Goal: Transaction & Acquisition: Purchase product/service

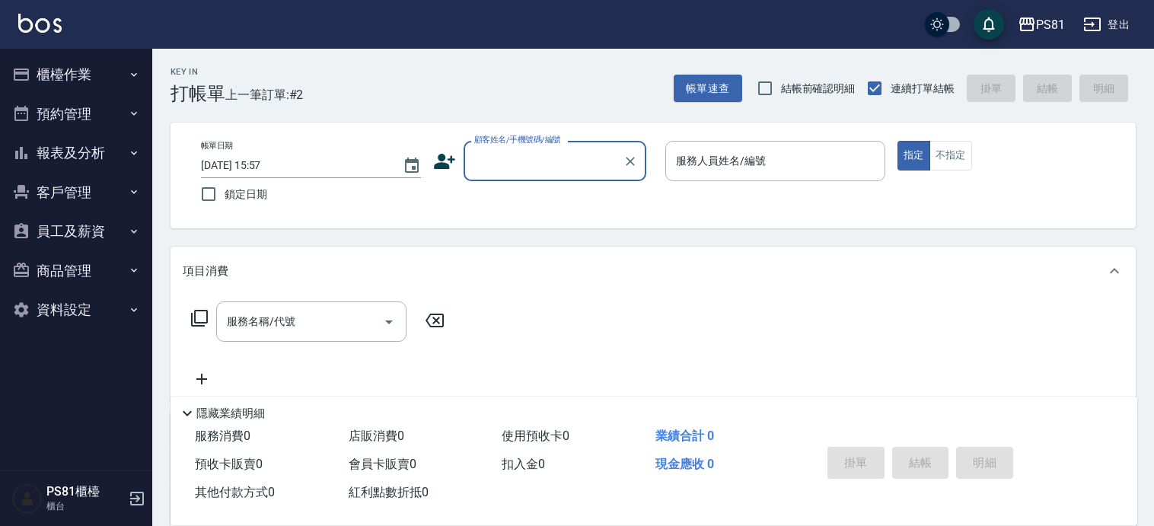
click at [84, 63] on button "櫃檯作業" at bounding box center [76, 75] width 140 height 40
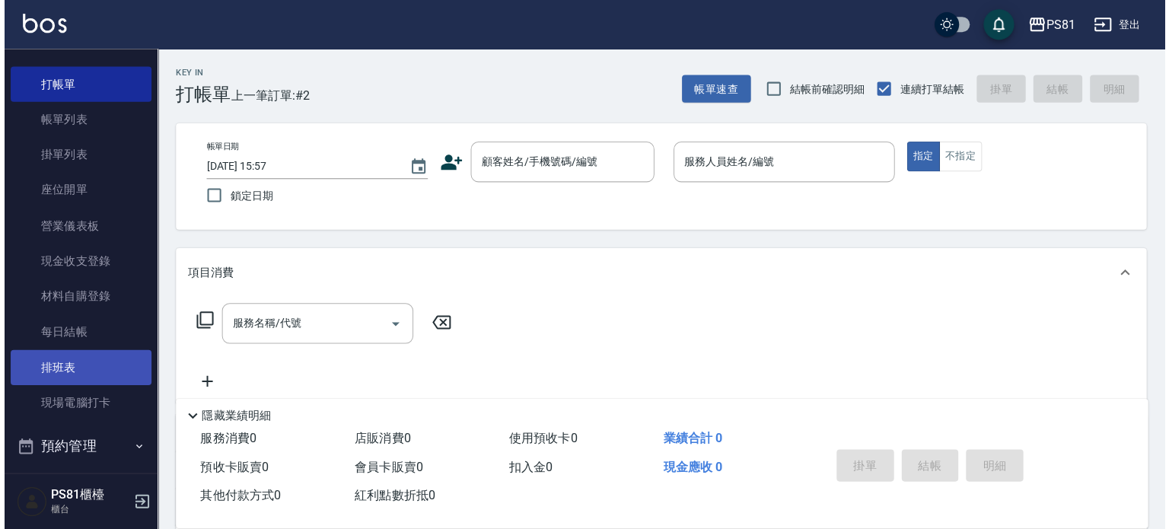
scroll to position [228, 0]
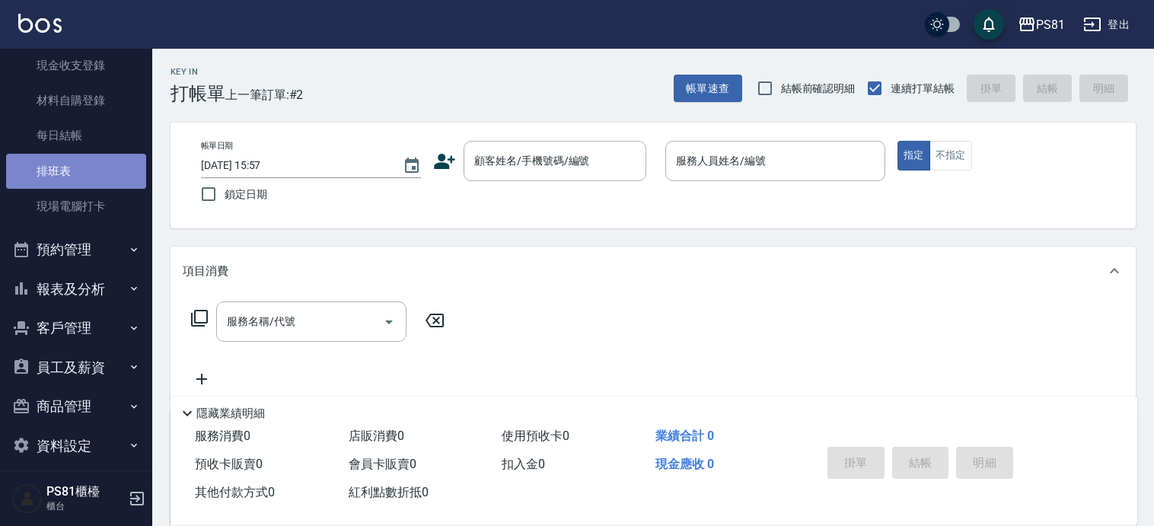
click at [95, 166] on link "排班表" at bounding box center [76, 171] width 140 height 35
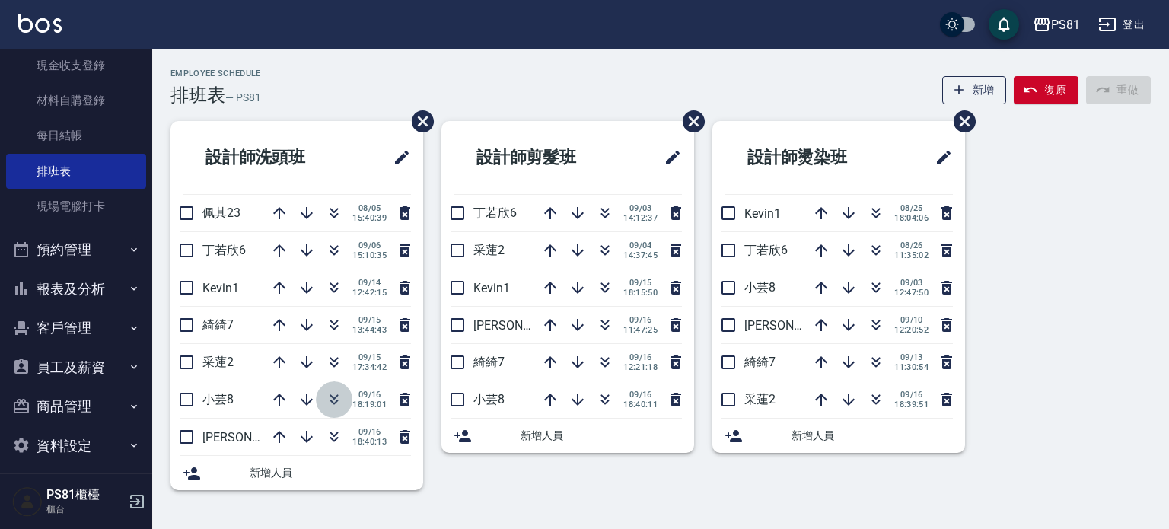
drag, startPoint x: 1043, startPoint y: 4, endPoint x: 328, endPoint y: 396, distance: 815.4
click at [328, 396] on icon "button" at bounding box center [334, 400] width 18 height 18
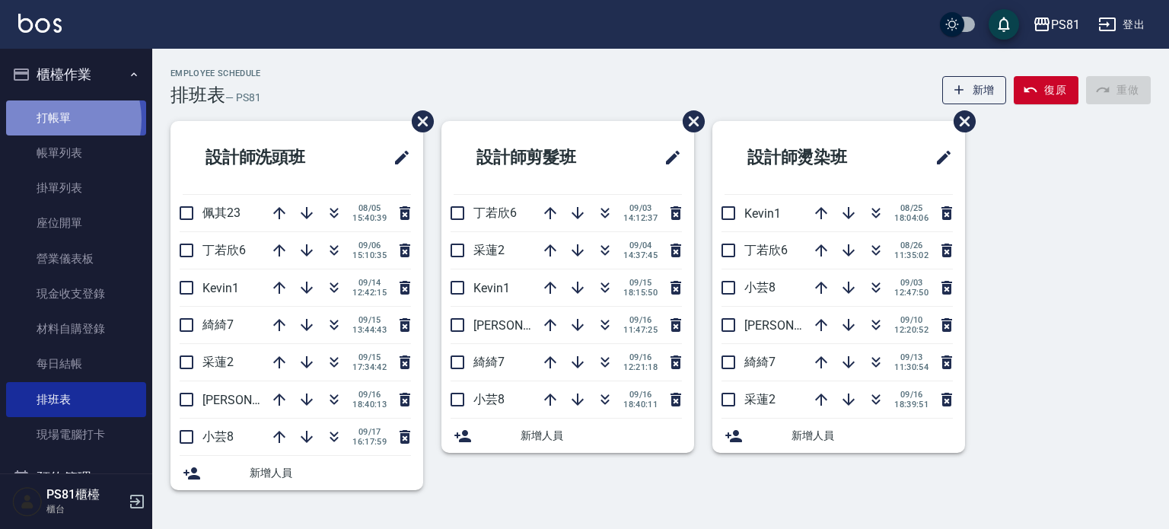
click at [55, 119] on link "打帳單" at bounding box center [76, 118] width 140 height 35
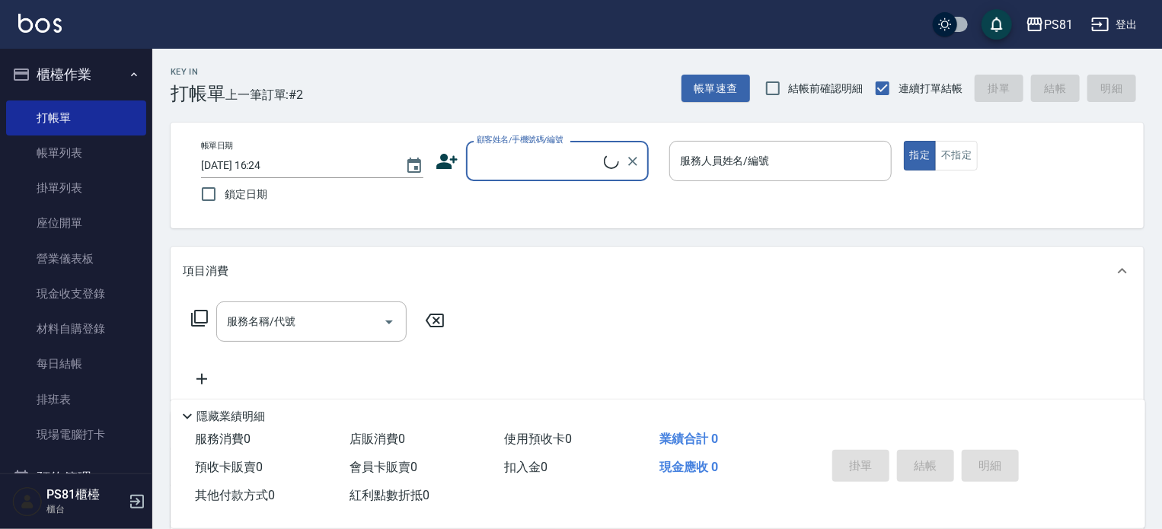
click at [497, 152] on input "顧客姓名/手機號碼/編號" at bounding box center [538, 161] width 131 height 27
click at [445, 167] on icon at bounding box center [446, 161] width 21 height 15
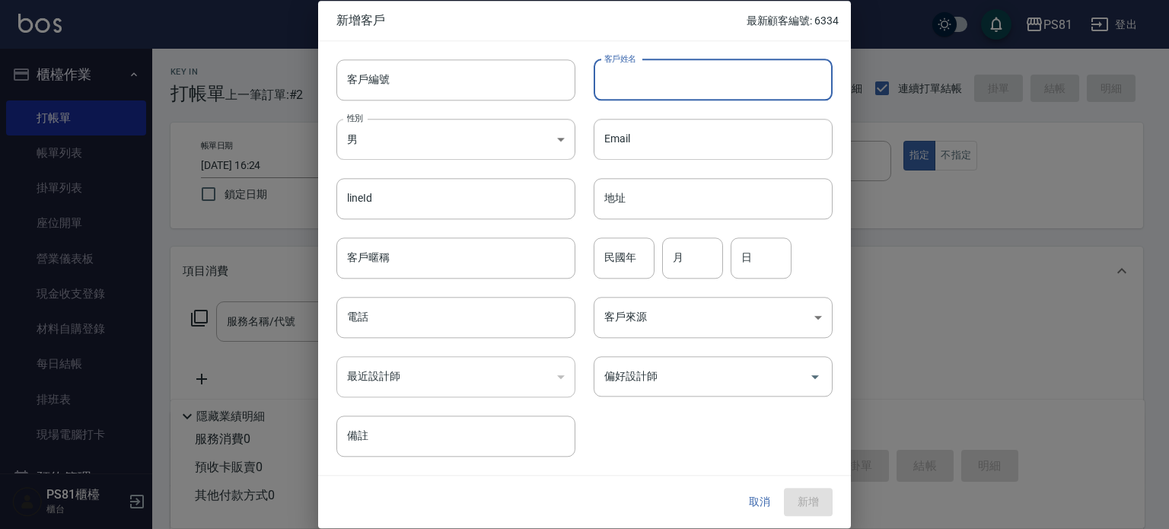
click at [617, 75] on input "客戶姓名" at bounding box center [713, 79] width 239 height 41
type input "[PERSON_NAME]"
click at [433, 314] on input "電話" at bounding box center [456, 317] width 239 height 41
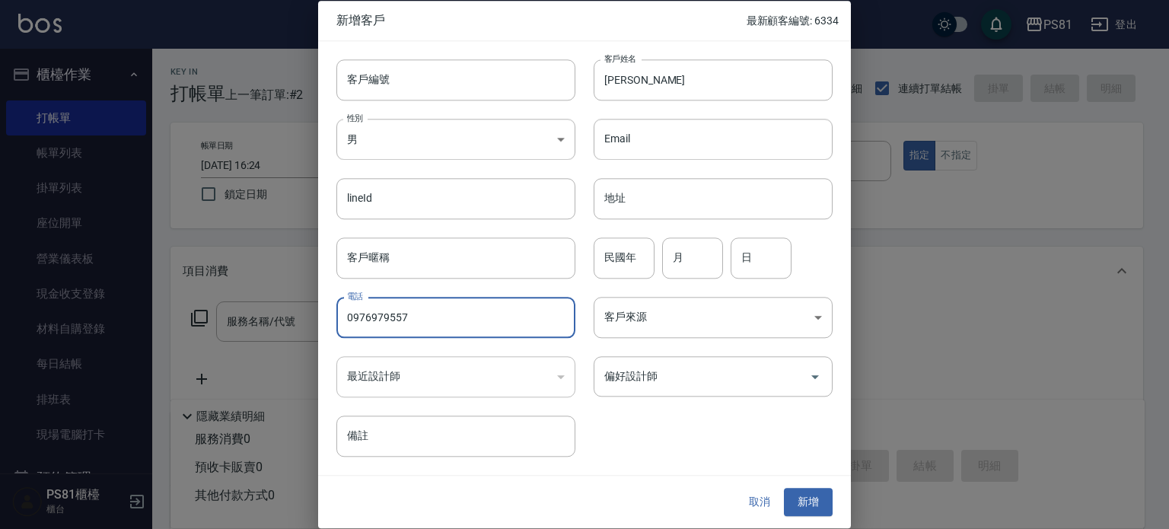
type input "0976979557"
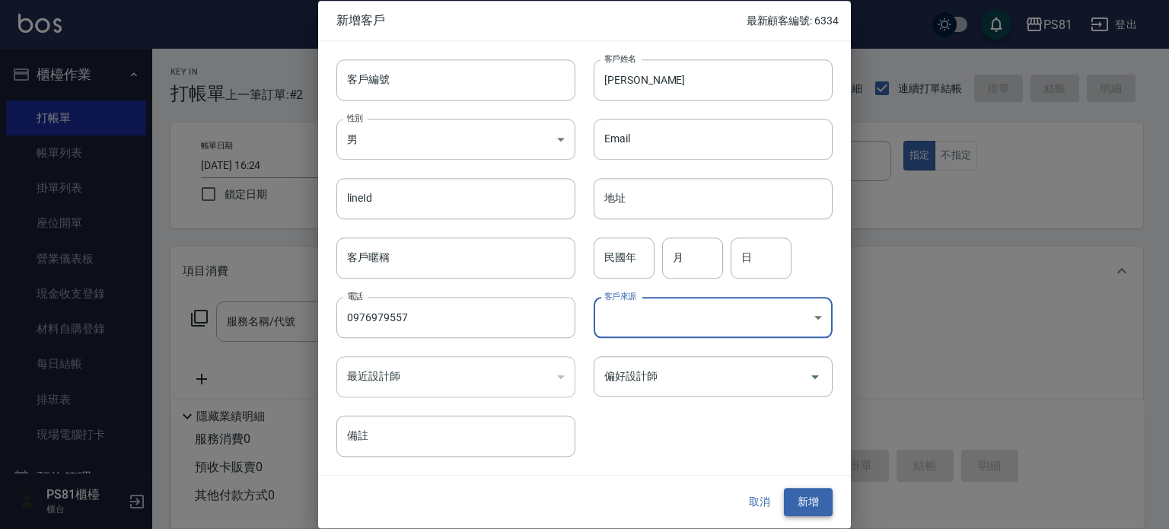
click at [818, 505] on button "新增" at bounding box center [808, 503] width 49 height 28
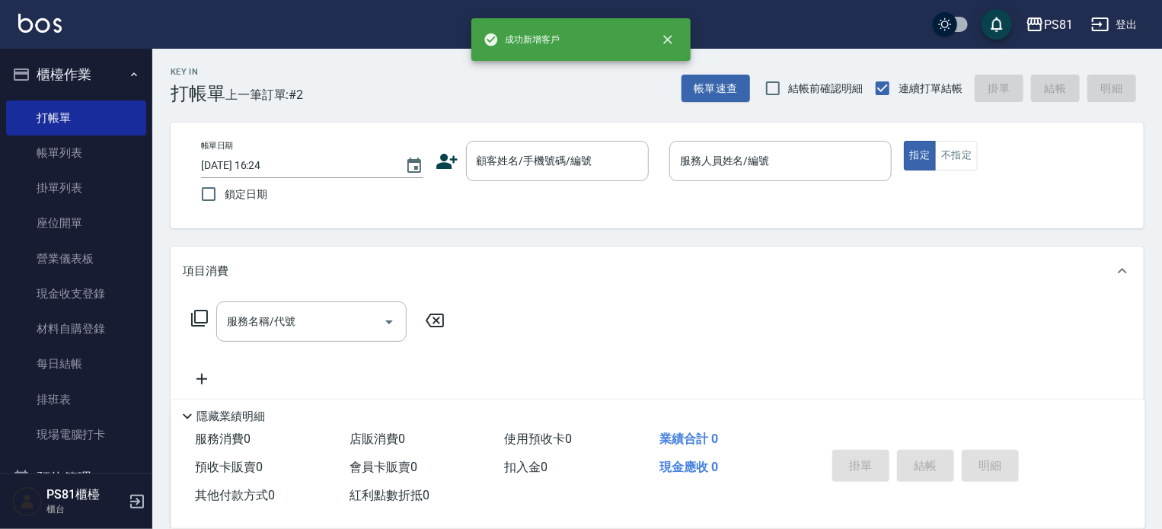
click at [515, 183] on div "帳單日期 [DATE] 16:24 鎖定日期 顧客姓名/手機號碼/編號 顧客姓名/手機號碼/編號 服務人員姓名/編號 服務人員姓名/編號 指定 不指定" at bounding box center [657, 175] width 937 height 69
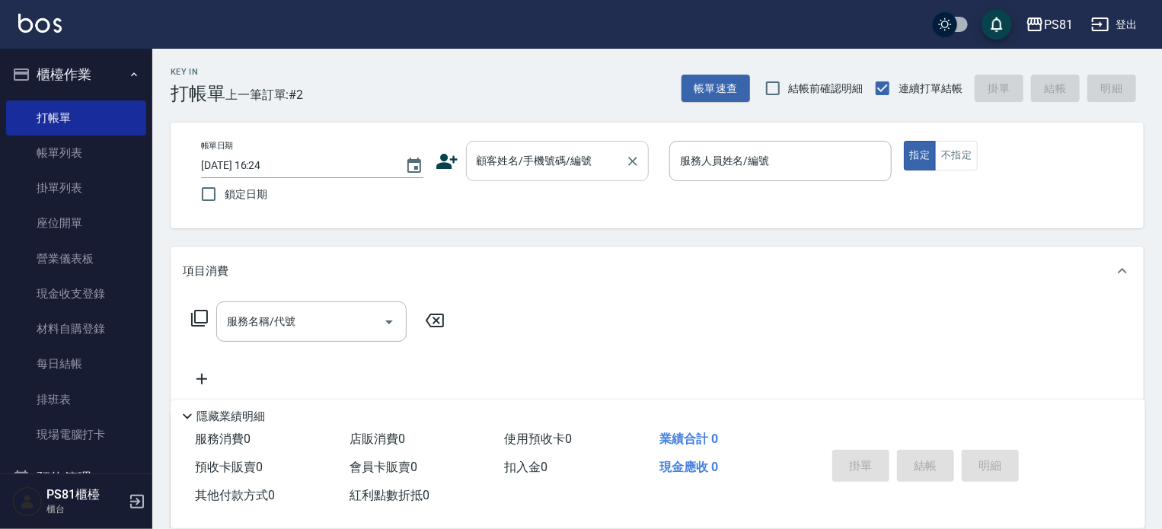
click at [512, 176] on div "顧客姓名/手機號碼/編號" at bounding box center [557, 161] width 183 height 40
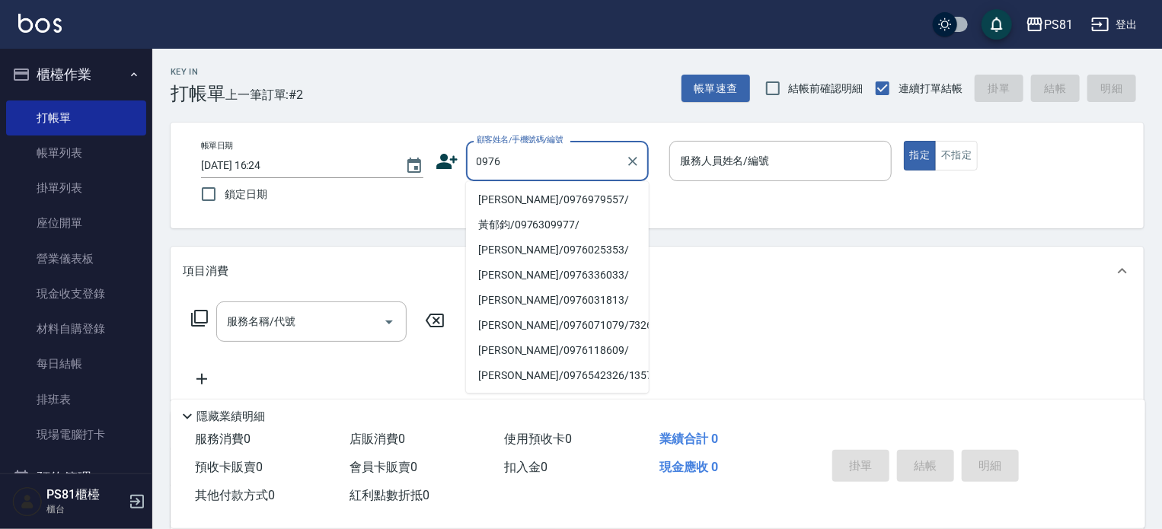
click at [530, 200] on li "[PERSON_NAME]/0976979557/" at bounding box center [557, 199] width 183 height 25
type input "[PERSON_NAME]/0976979557/"
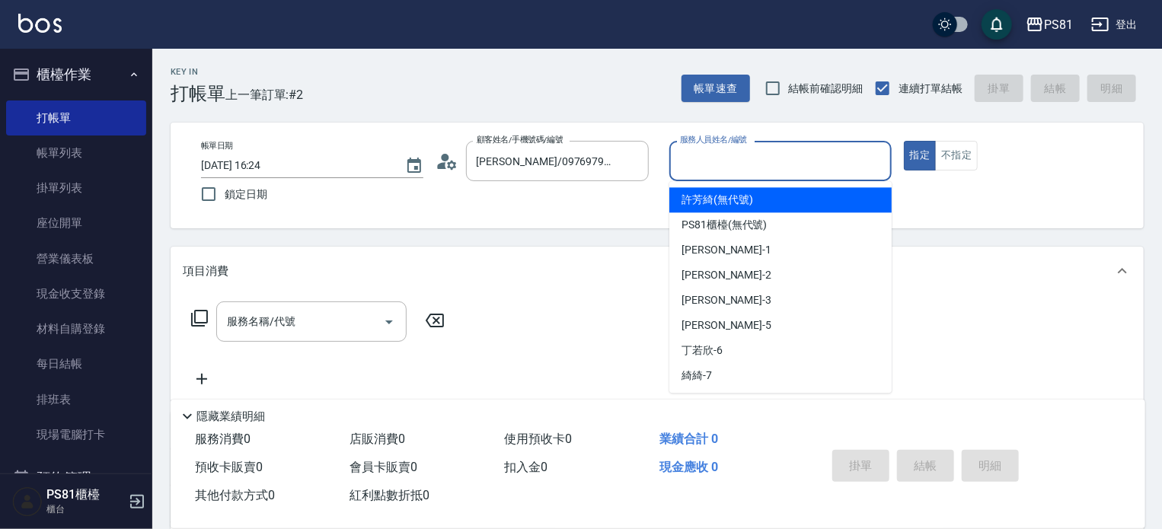
drag, startPoint x: 763, startPoint y: 158, endPoint x: 738, endPoint y: 319, distance: 162.6
click at [759, 164] on input "服務人員姓名/編號" at bounding box center [780, 161] width 209 height 27
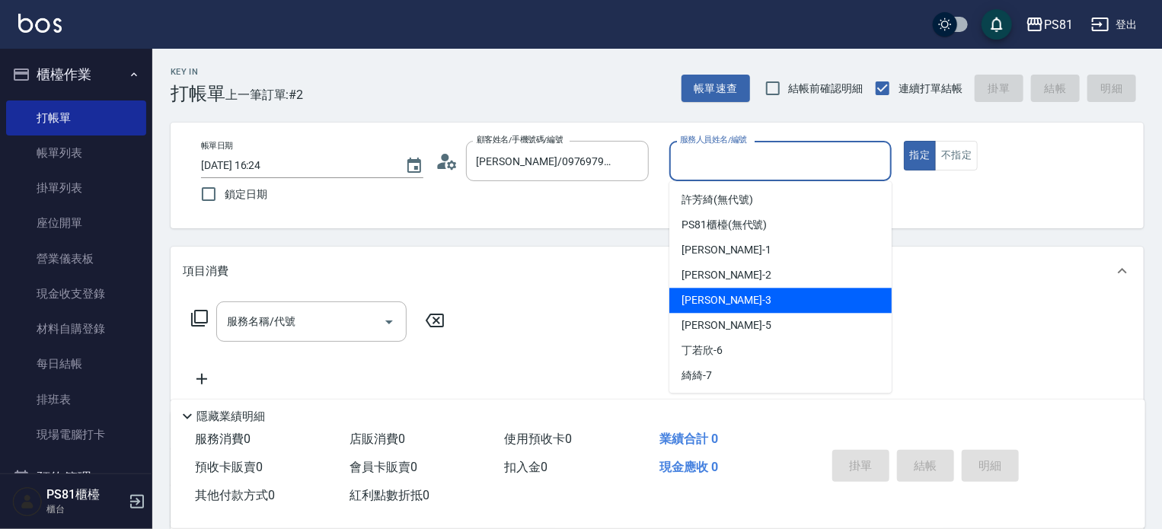
click at [698, 292] on span "[PERSON_NAME] -3" at bounding box center [726, 300] width 90 height 16
type input "[PERSON_NAME]-3"
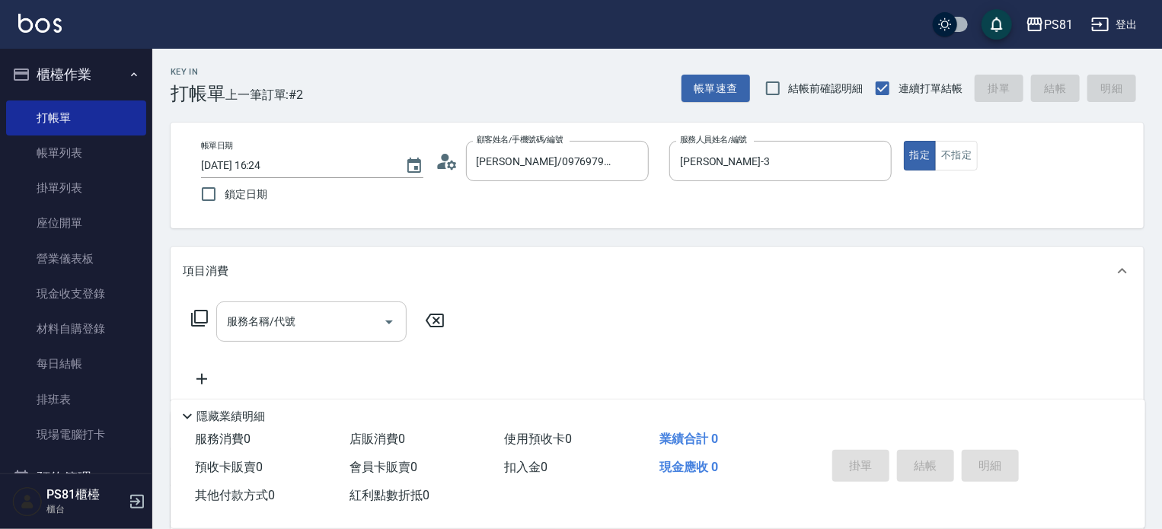
drag, startPoint x: 290, startPoint y: 343, endPoint x: 279, endPoint y: 313, distance: 32.3
click at [286, 330] on div "服務名稱/代號 服務名稱/代號" at bounding box center [318, 345] width 271 height 87
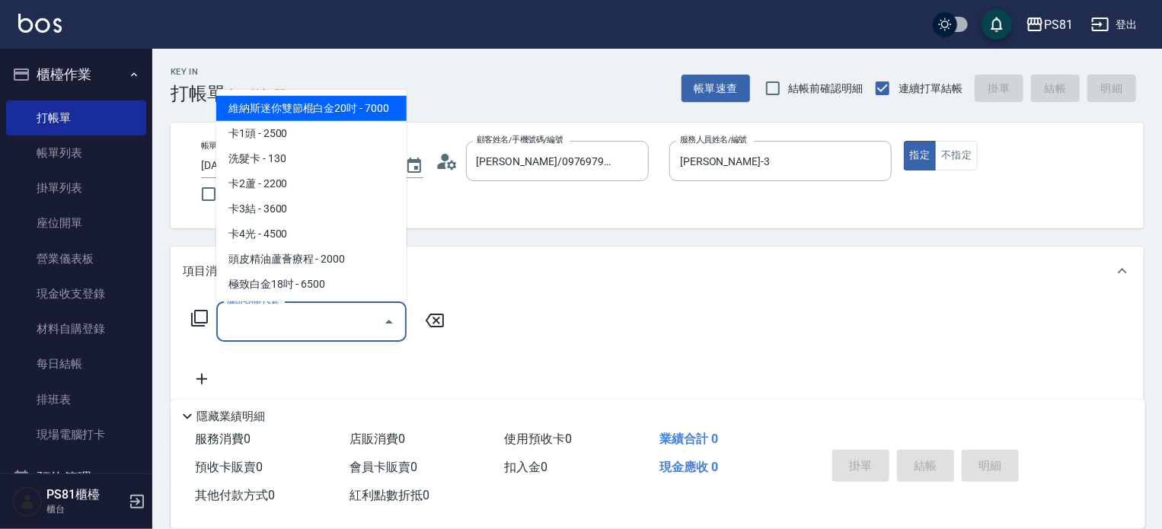
click at [279, 313] on input "服務名稱/代號" at bounding box center [300, 321] width 154 height 27
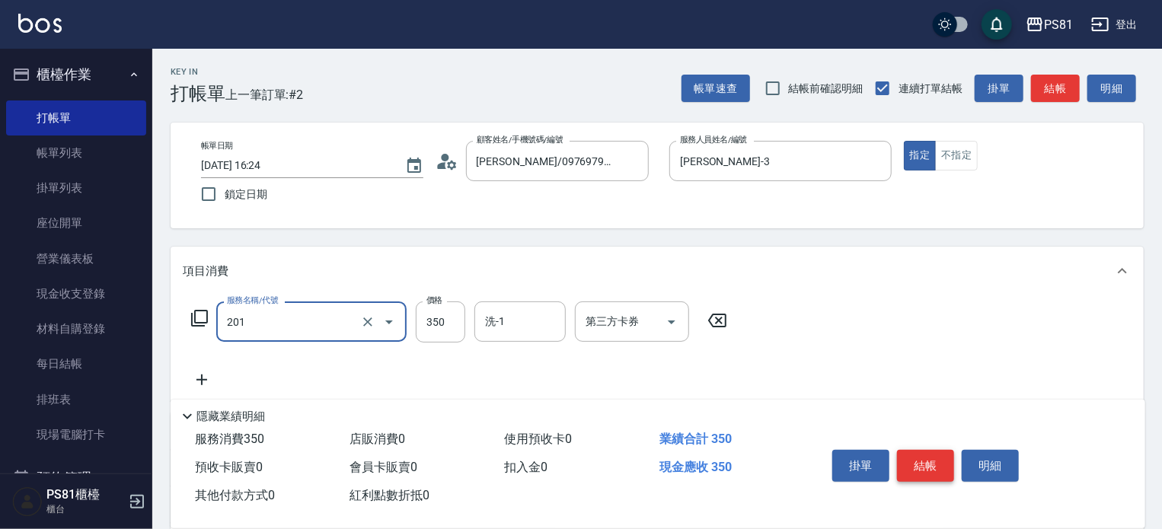
type input "洗剪350(201)"
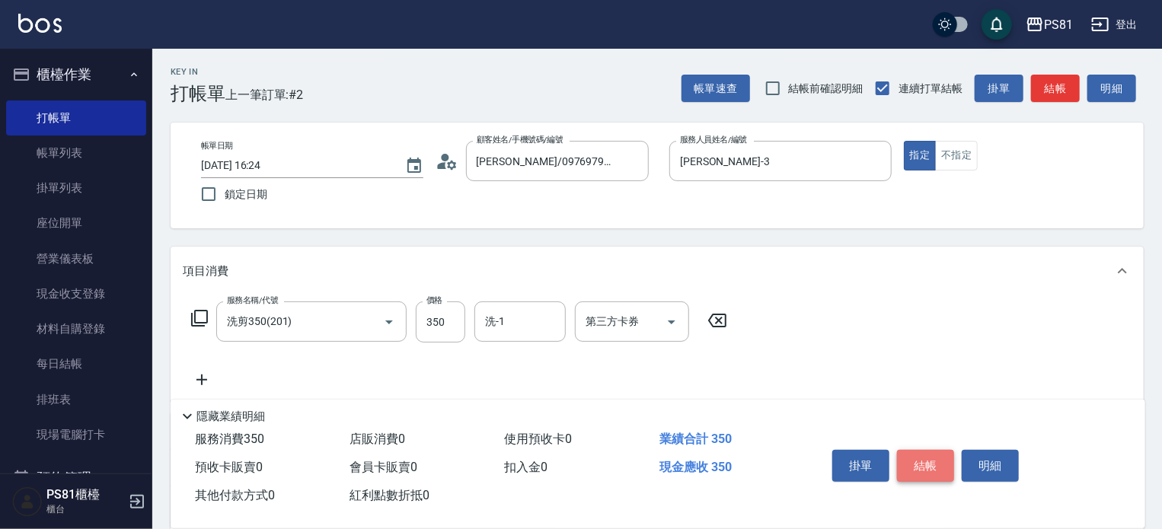
click at [921, 458] on button "結帳" at bounding box center [925, 466] width 57 height 32
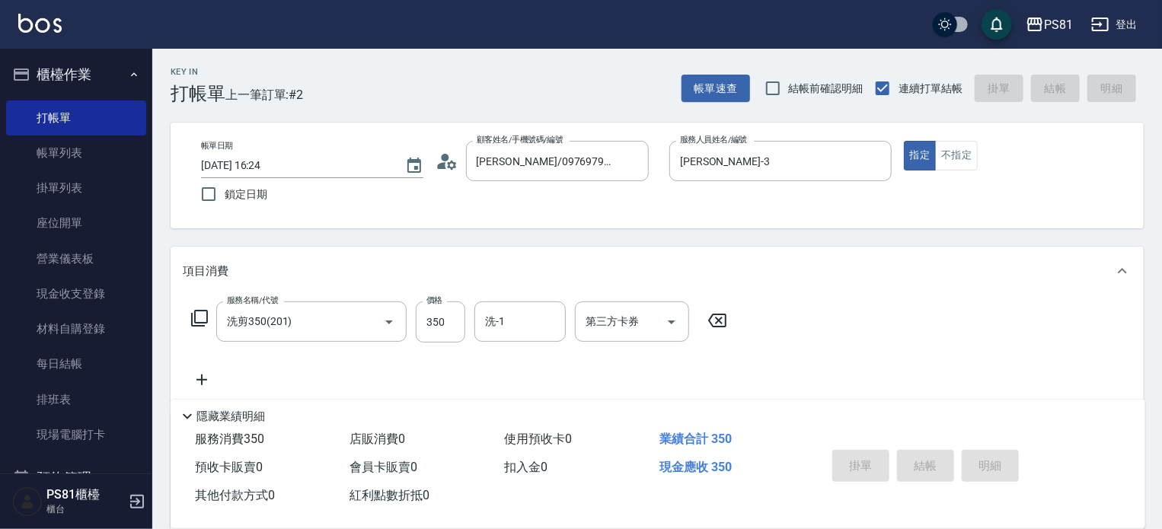
type input "[DATE] 16:25"
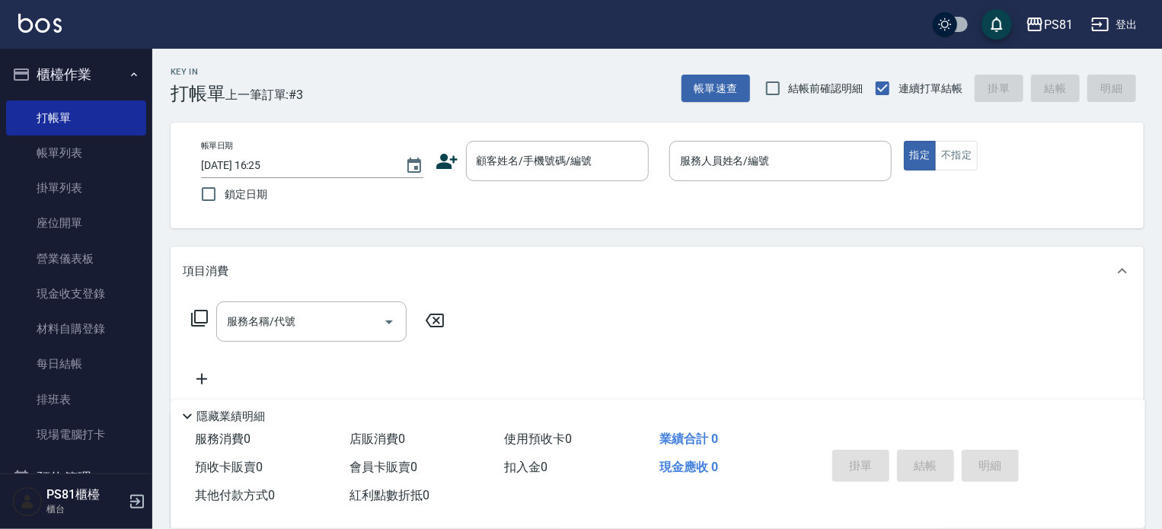
drag, startPoint x: 924, startPoint y: 456, endPoint x: 972, endPoint y: 461, distance: 48.2
click at [972, 461] on div "掛單 結帳 明細" at bounding box center [925, 468] width 199 height 48
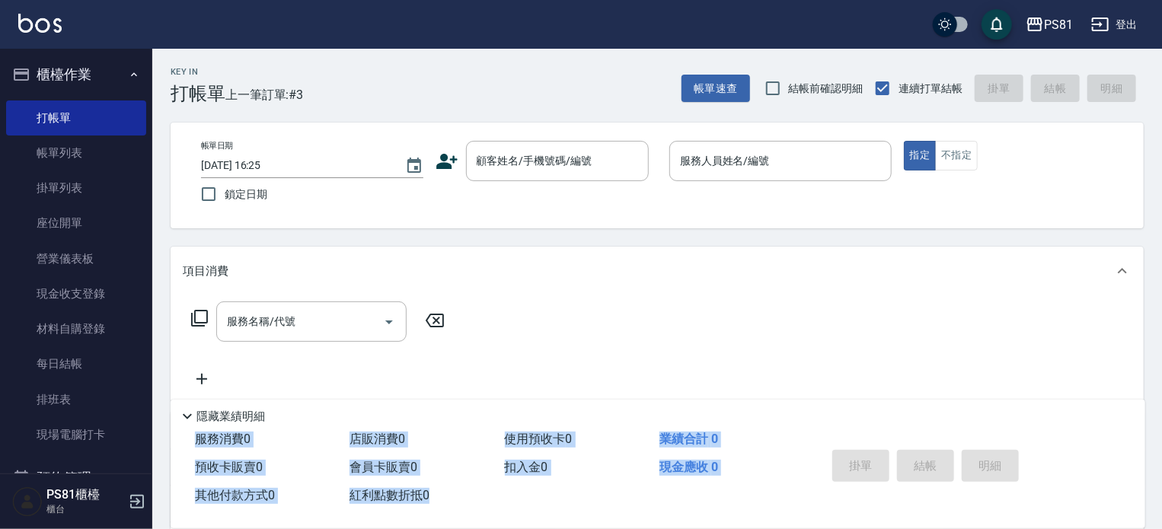
drag, startPoint x: 942, startPoint y: 417, endPoint x: 909, endPoint y: 565, distance: 151.3
click at [909, 525] on html "PS81 登出 櫃檯作業 打帳單 帳單列表 掛單列表 座位開單 營業儀表板 現金收支登錄 材料自購登錄 每日結帳 排班表 現場電腦打卡 預約管理 預約管理 單…" at bounding box center [581, 370] width 1162 height 740
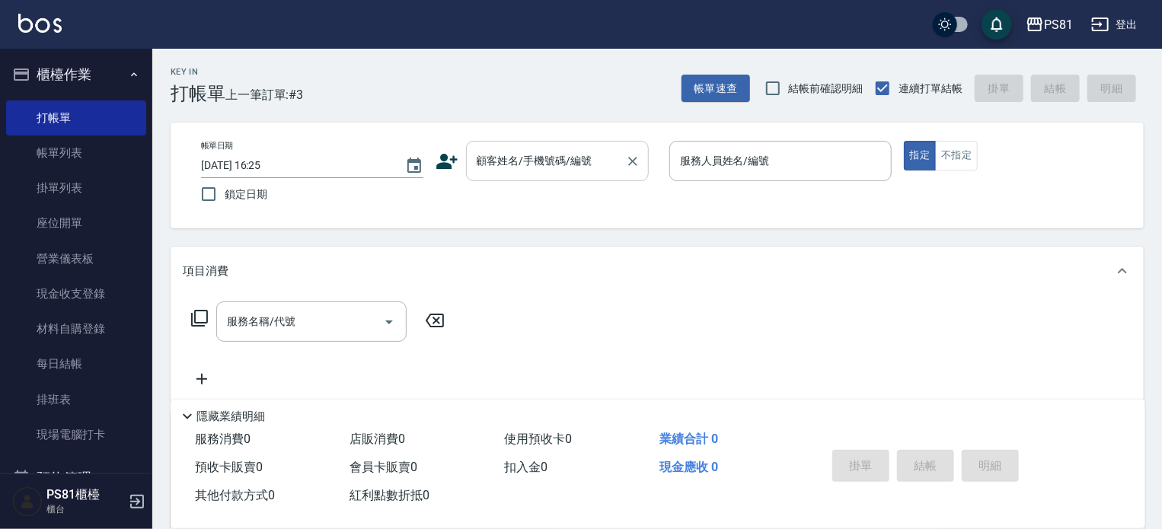
click at [529, 170] on input "顧客姓名/手機號碼/編號" at bounding box center [546, 161] width 146 height 27
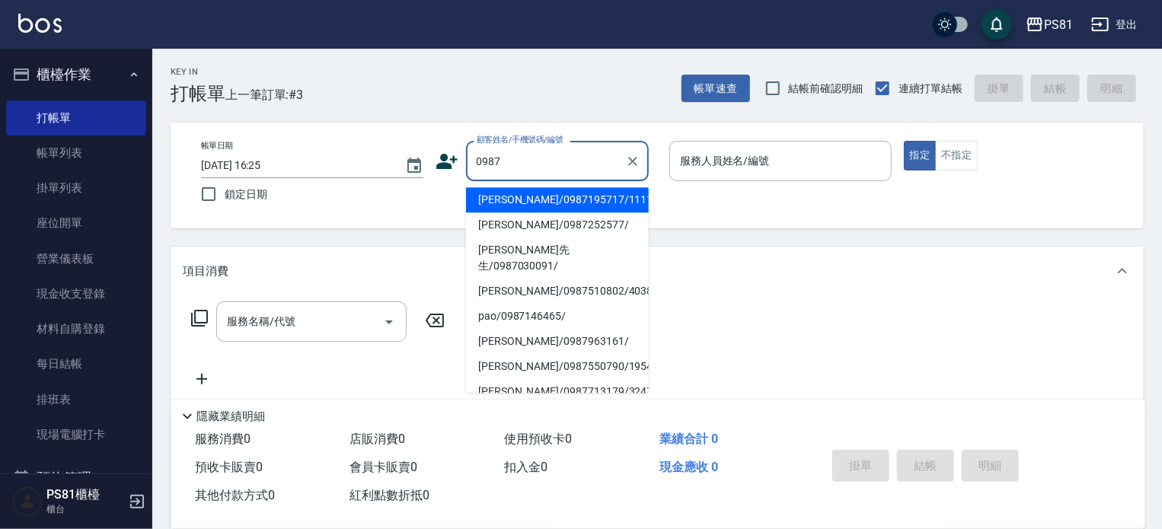
click at [546, 203] on li "[PERSON_NAME]/0987195717/111111" at bounding box center [557, 199] width 183 height 25
type input "[PERSON_NAME]/0987195717/111111"
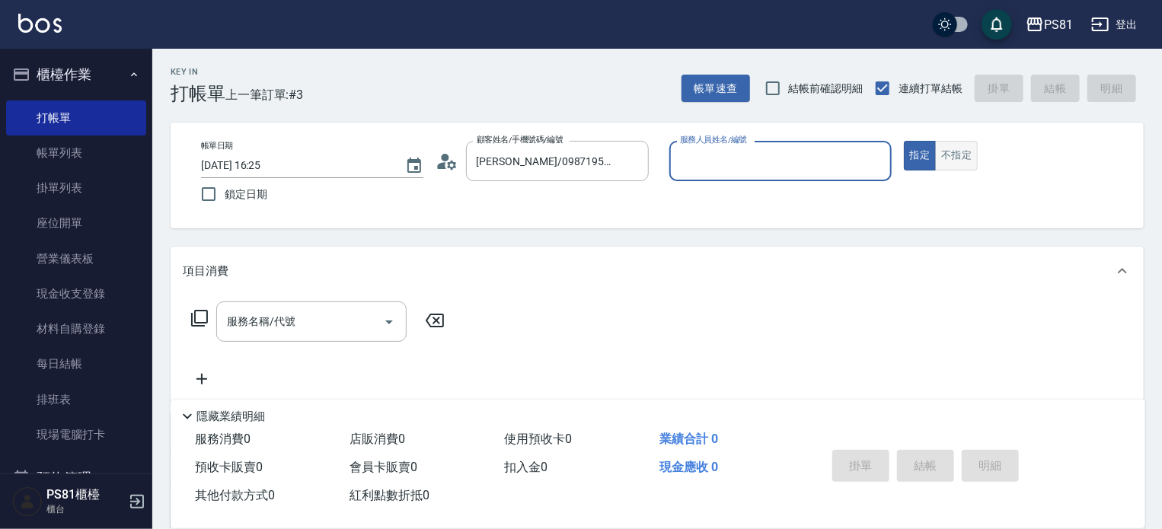
click at [959, 151] on button "不指定" at bounding box center [956, 156] width 43 height 30
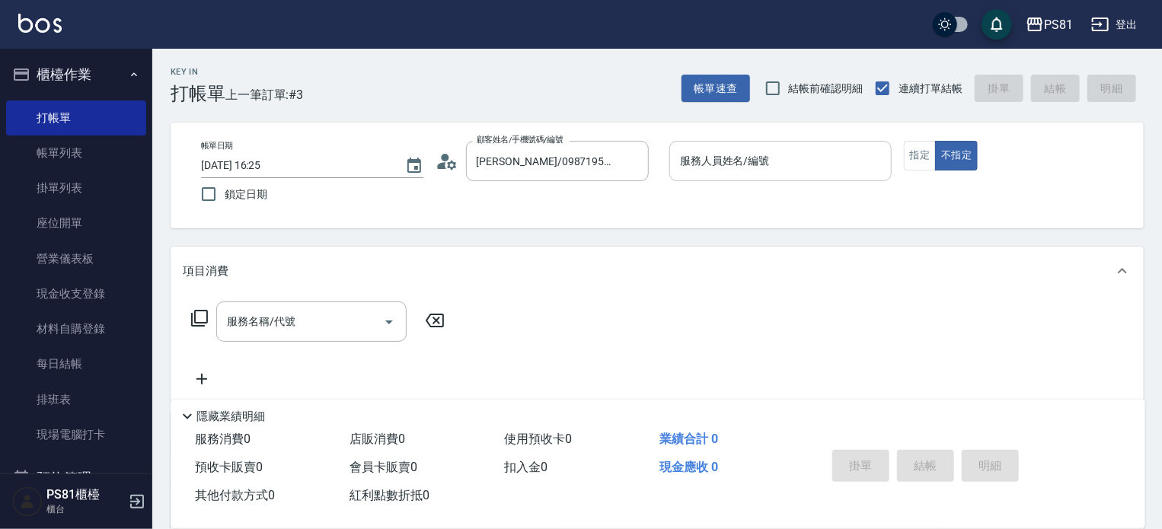
drag, startPoint x: 776, startPoint y: 182, endPoint x: 766, endPoint y: 157, distance: 27.0
click at [766, 158] on div "服務人員姓名/編號 服務人員姓名/編號" at bounding box center [780, 169] width 222 height 56
drag, startPoint x: 766, startPoint y: 157, endPoint x: 761, endPoint y: 176, distance: 19.6
click at [766, 158] on input "服務人員姓名/編號" at bounding box center [780, 161] width 209 height 27
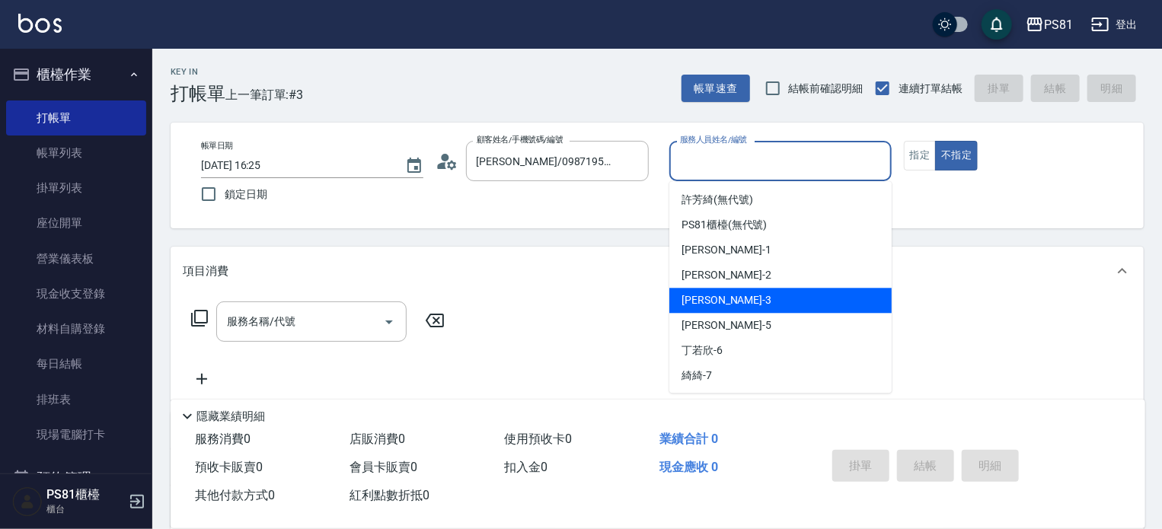
click at [724, 295] on div "[PERSON_NAME] -3" at bounding box center [780, 300] width 222 height 25
type input "[PERSON_NAME]-3"
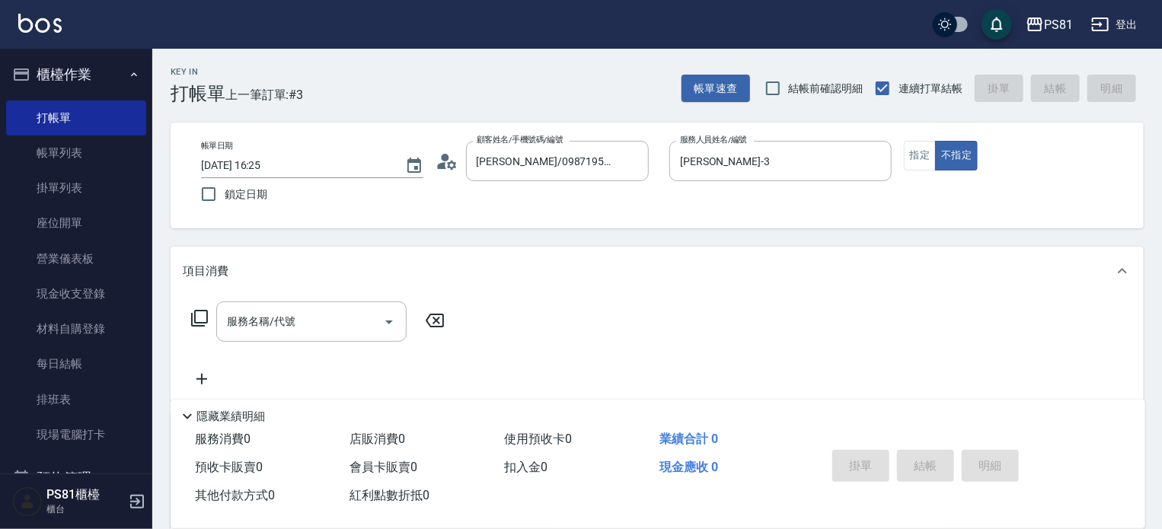
click at [202, 327] on icon at bounding box center [199, 318] width 18 height 18
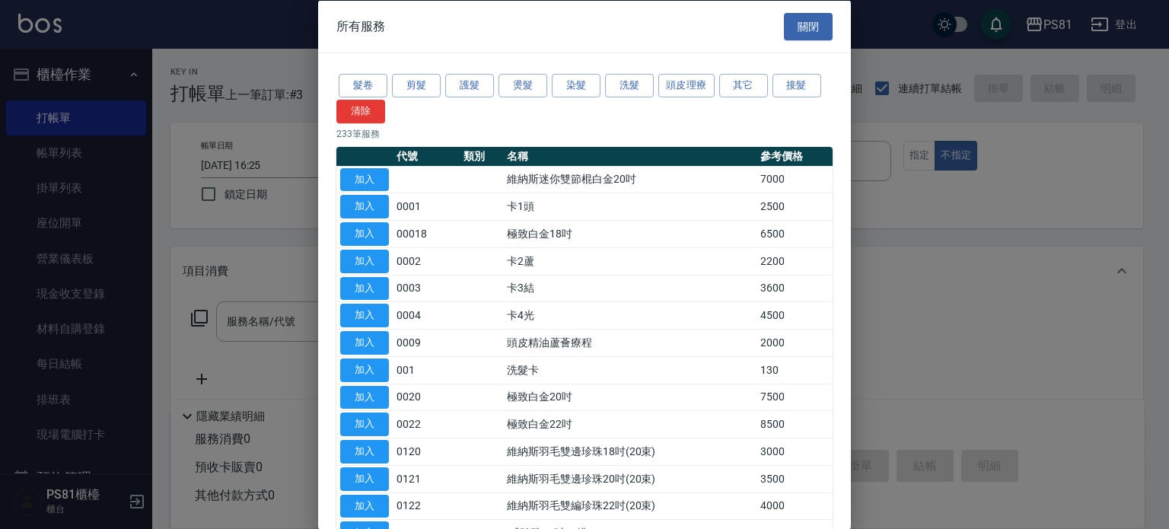
click at [219, 322] on div at bounding box center [584, 264] width 1169 height 529
click at [229, 324] on div at bounding box center [584, 264] width 1169 height 529
drag, startPoint x: 266, startPoint y: 318, endPoint x: 600, endPoint y: 215, distance: 349.2
click at [424, 278] on div "所有服務 關閉 髮卷 剪髮 護髮 燙髮 染髮 洗髮 頭皮理療 其它 接髮 清除 233 筆服務 代號 類別 名稱 參考價格 加入 維納斯迷你雙節棍白金20吋 …" at bounding box center [584, 264] width 1169 height 529
drag, startPoint x: 810, startPoint y: 22, endPoint x: 622, endPoint y: 78, distance: 196.1
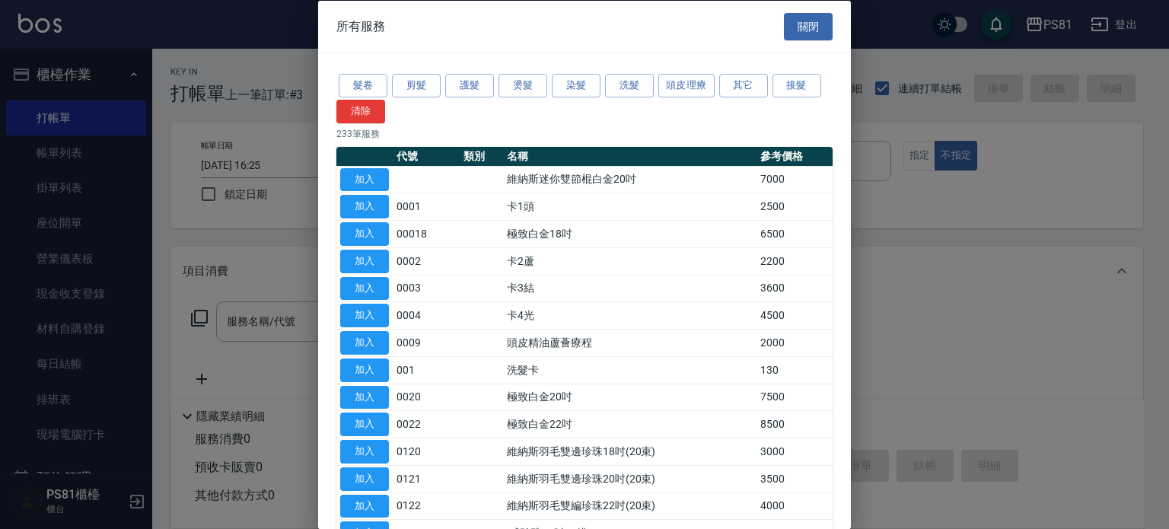
click at [809, 25] on button "關閉" at bounding box center [808, 26] width 49 height 28
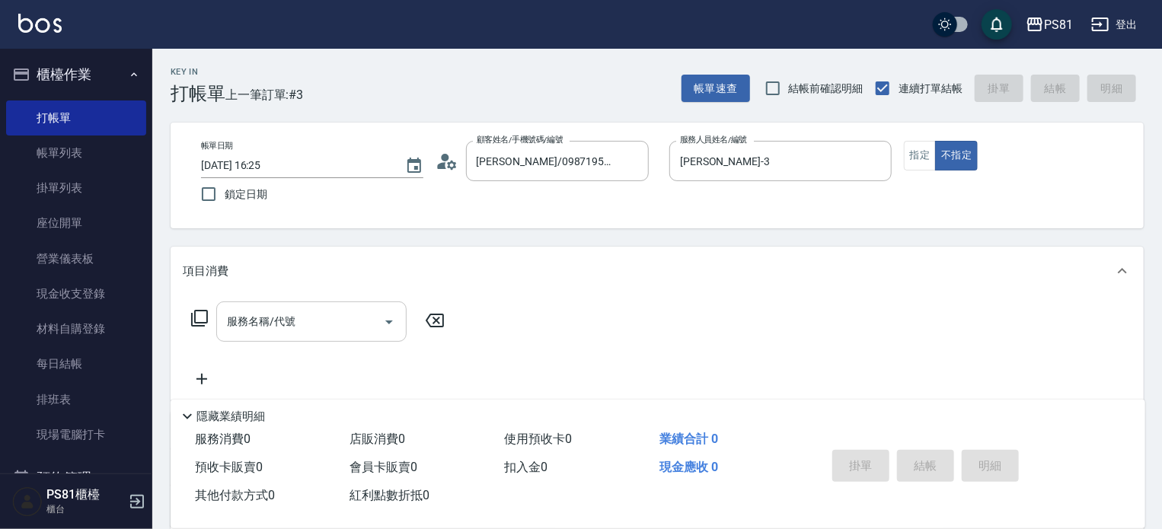
click at [358, 312] on div "服務名稱/代號 服務名稱/代號" at bounding box center [657, 347] width 973 height 105
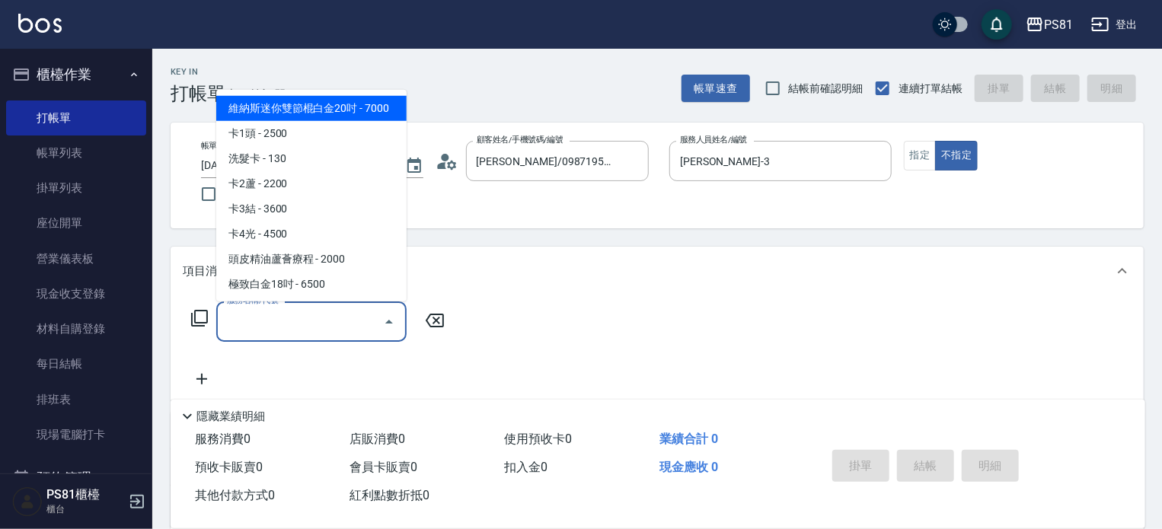
click at [349, 321] on input "服務名稱/代號" at bounding box center [300, 321] width 154 height 27
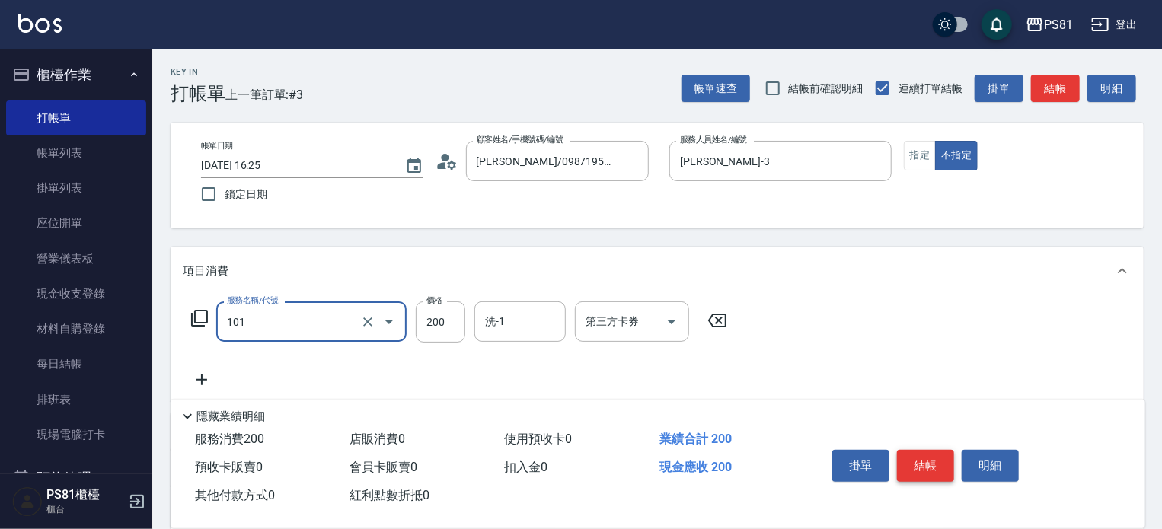
type input "一般洗髮(101)"
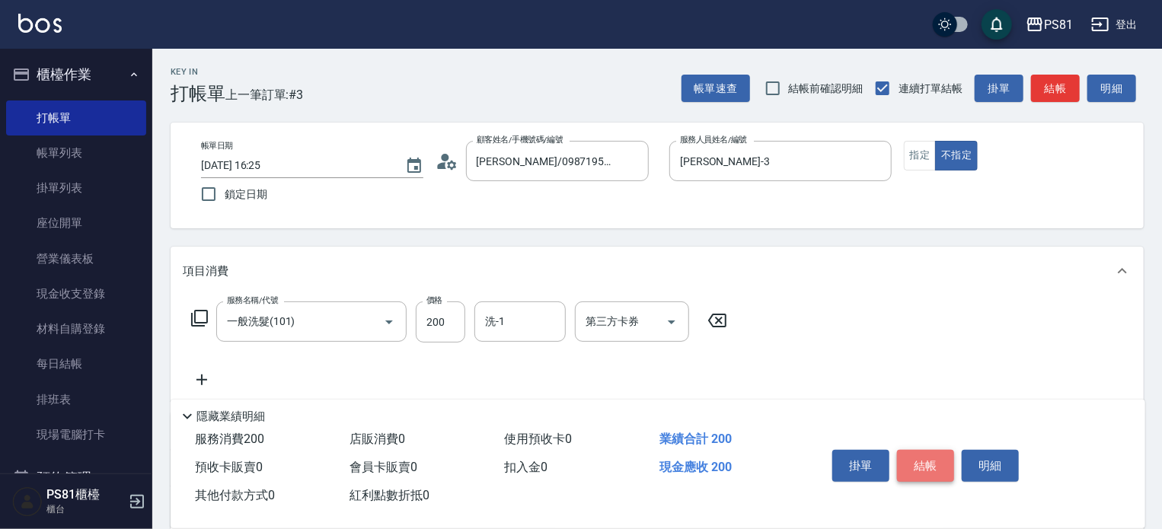
click at [921, 465] on button "結帳" at bounding box center [925, 466] width 57 height 32
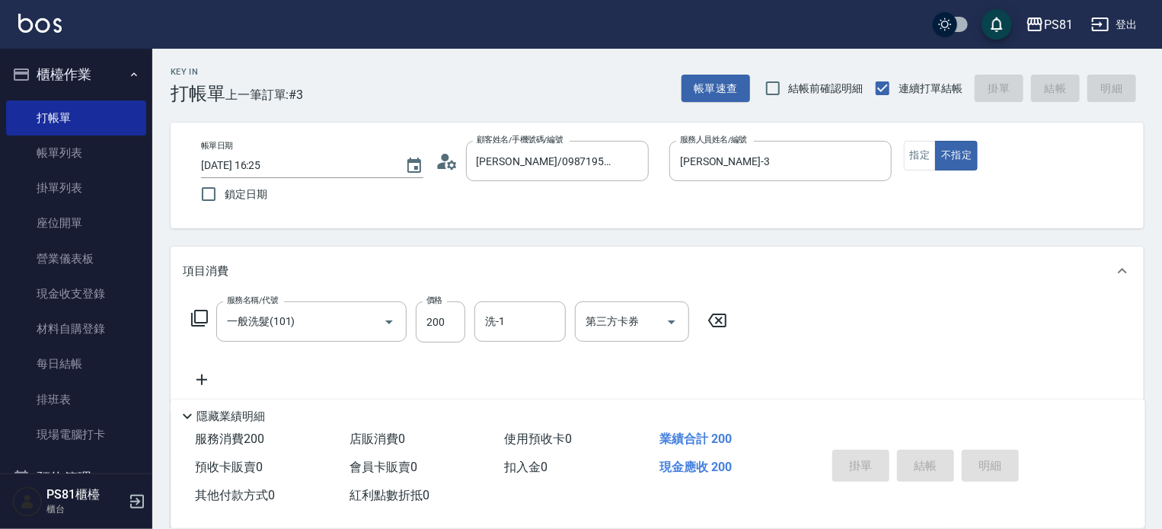
type input "[DATE] 16:40"
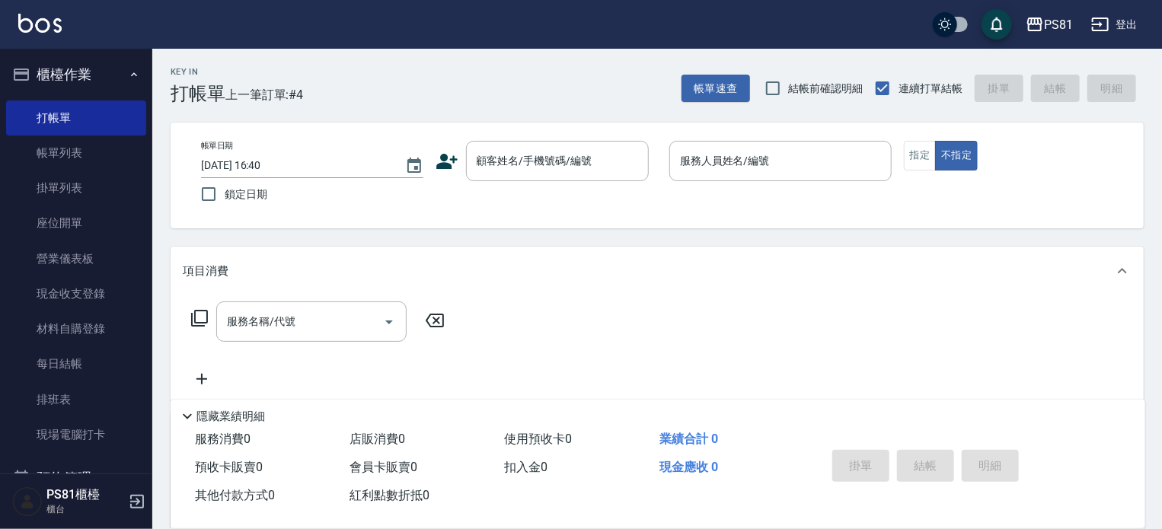
click at [771, 432] on div "業績合計 0" at bounding box center [730, 440] width 155 height 28
click at [588, 164] on input "顧客姓名/手機號碼/編號" at bounding box center [546, 161] width 146 height 27
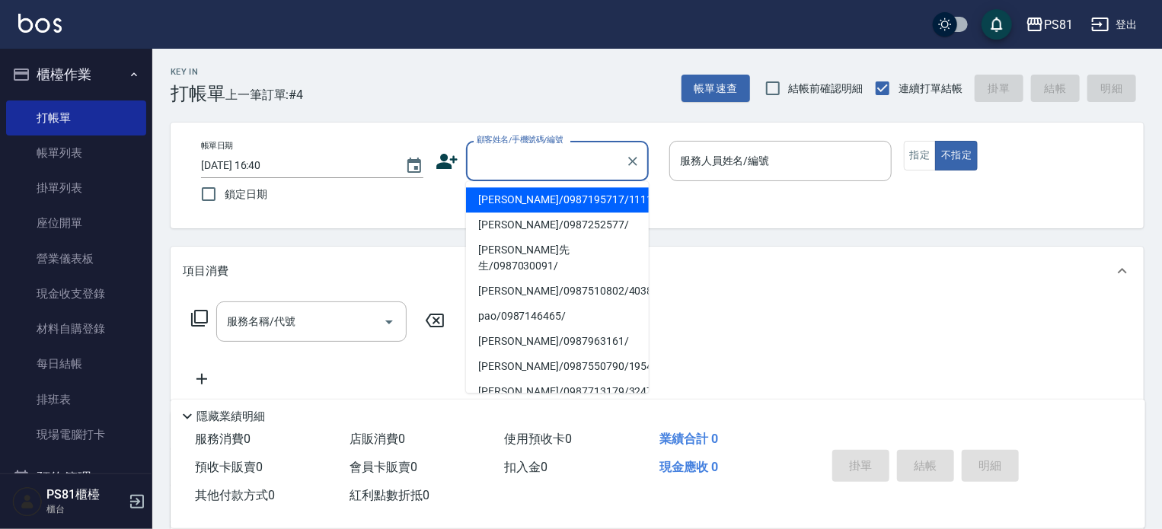
click at [576, 195] on li "[PERSON_NAME]/0987195717/111111" at bounding box center [557, 199] width 183 height 25
type input "[PERSON_NAME]/0987195717/111111"
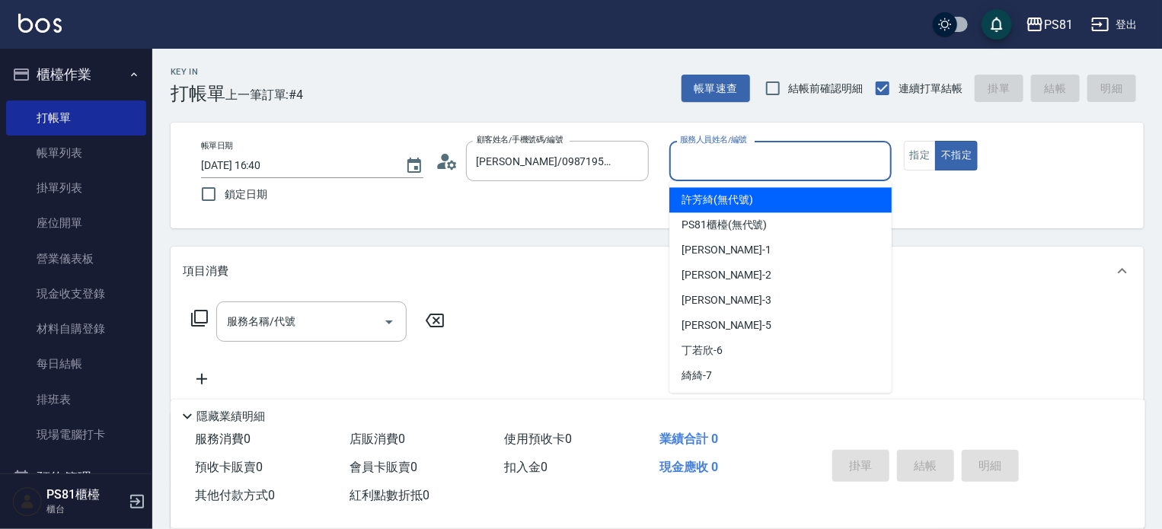
drag, startPoint x: 790, startPoint y: 161, endPoint x: 755, endPoint y: 260, distance: 105.0
click at [789, 161] on input "服務人員姓名/編號" at bounding box center [780, 161] width 209 height 27
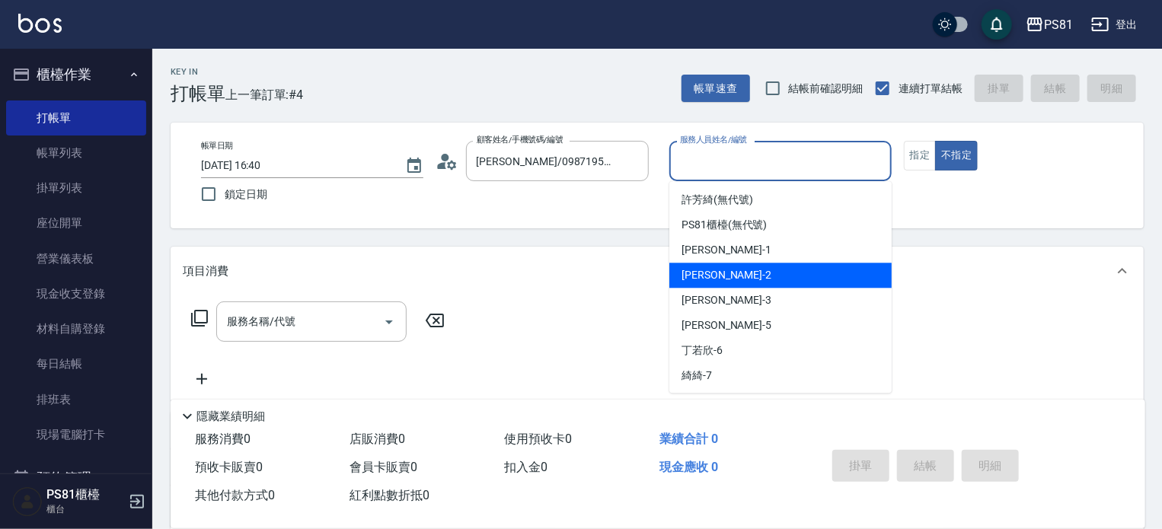
drag, startPoint x: 694, startPoint y: 283, endPoint x: 697, endPoint y: 302, distance: 18.5
click at [694, 283] on div "[DEMOGRAPHIC_DATA] -2" at bounding box center [780, 275] width 222 height 25
drag, startPoint x: 729, startPoint y: 170, endPoint x: 645, endPoint y: 161, distance: 84.2
click at [645, 161] on div "帳單日期 [DATE] 16:40 鎖定日期 顧客姓名/手機號碼/編號 [PERSON_NAME]/0987195717/111111 顧客姓名/手機號碼/編…" at bounding box center [657, 175] width 937 height 69
type input "[PERSON_NAME]-3"
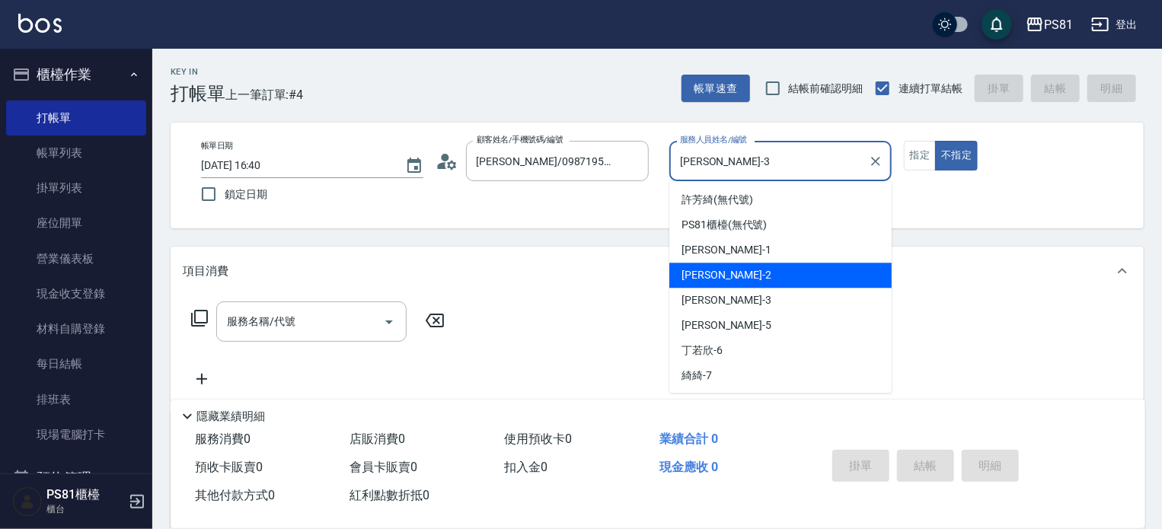
type button "false"
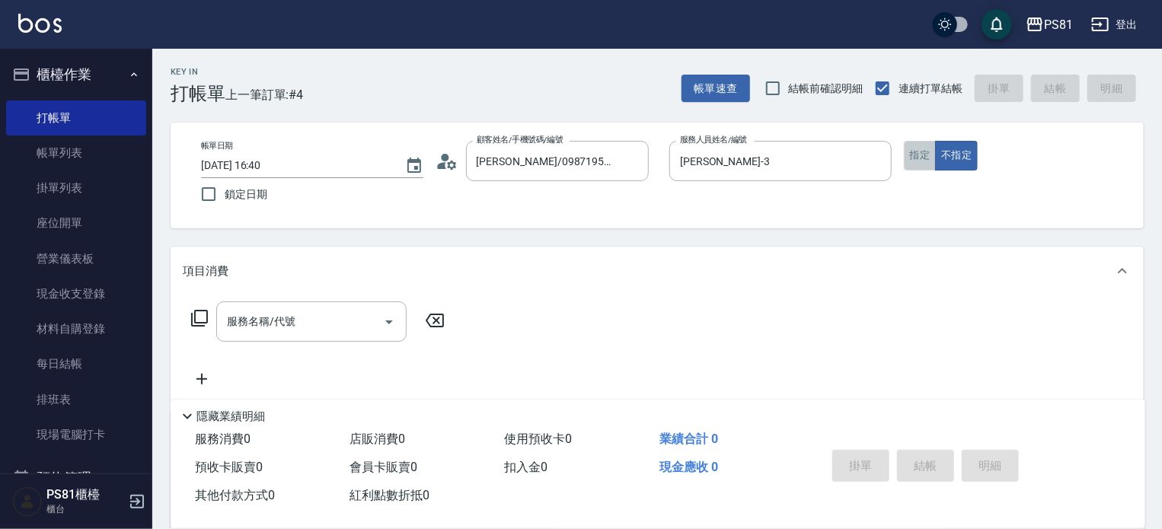
drag, startPoint x: 924, startPoint y: 148, endPoint x: 917, endPoint y: 156, distance: 10.2
click at [924, 149] on button "指定" at bounding box center [920, 156] width 33 height 30
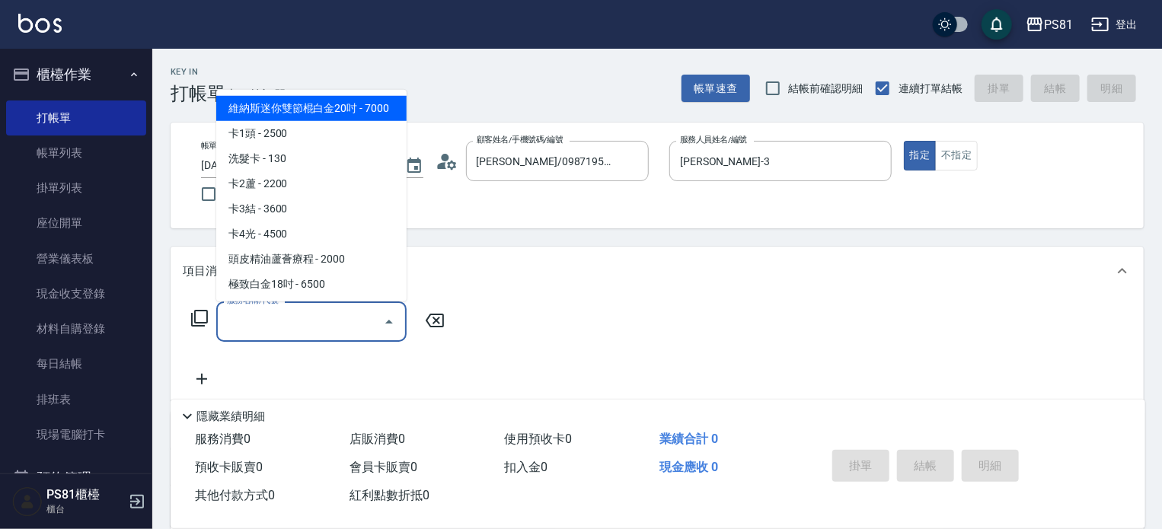
drag, startPoint x: 305, startPoint y: 321, endPoint x: 317, endPoint y: 322, distance: 12.2
click at [305, 321] on input "服務名稱/代號" at bounding box center [300, 321] width 154 height 27
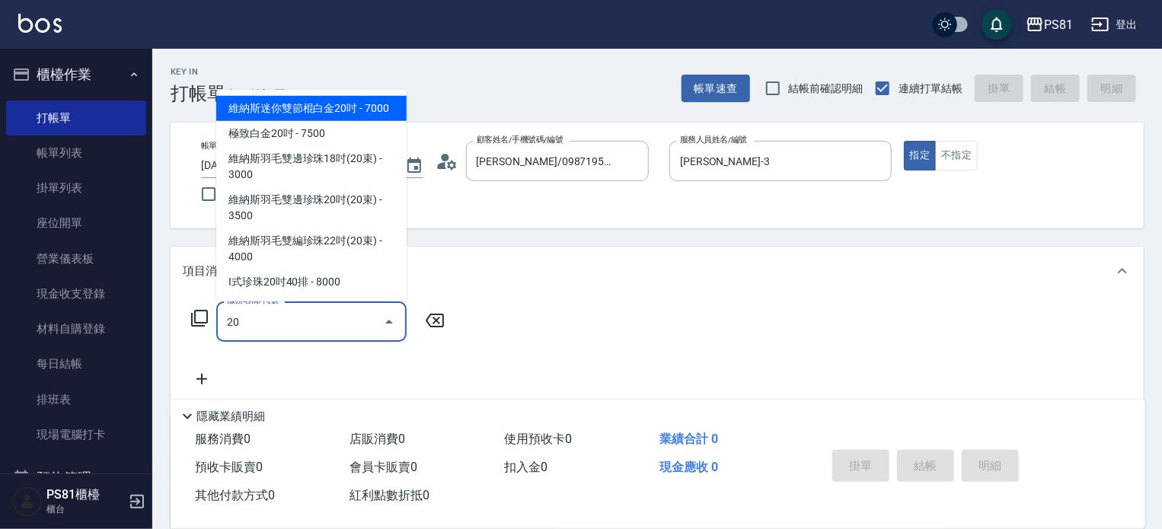
type input "2"
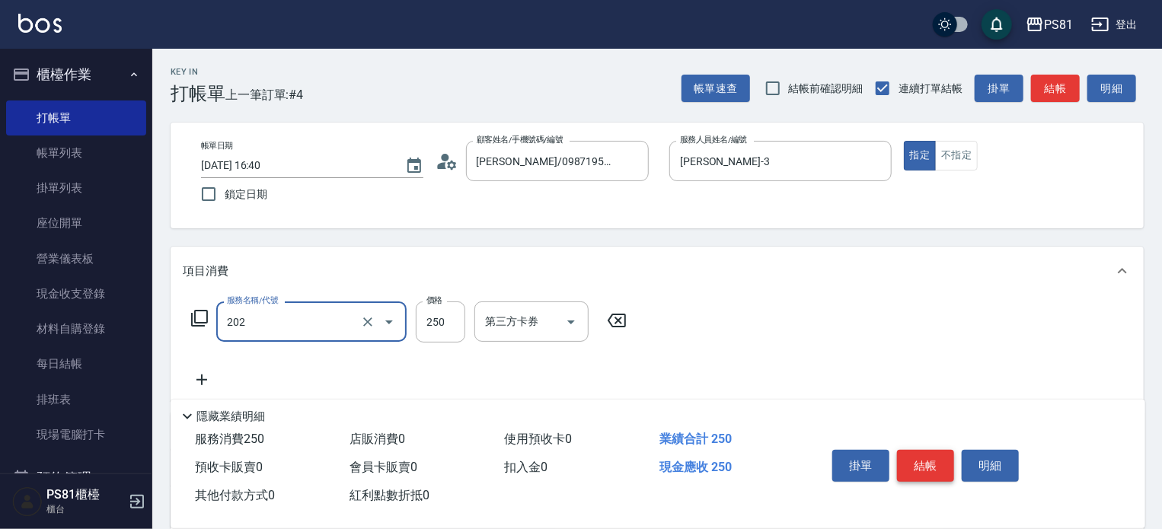
type input "單剪250(202)"
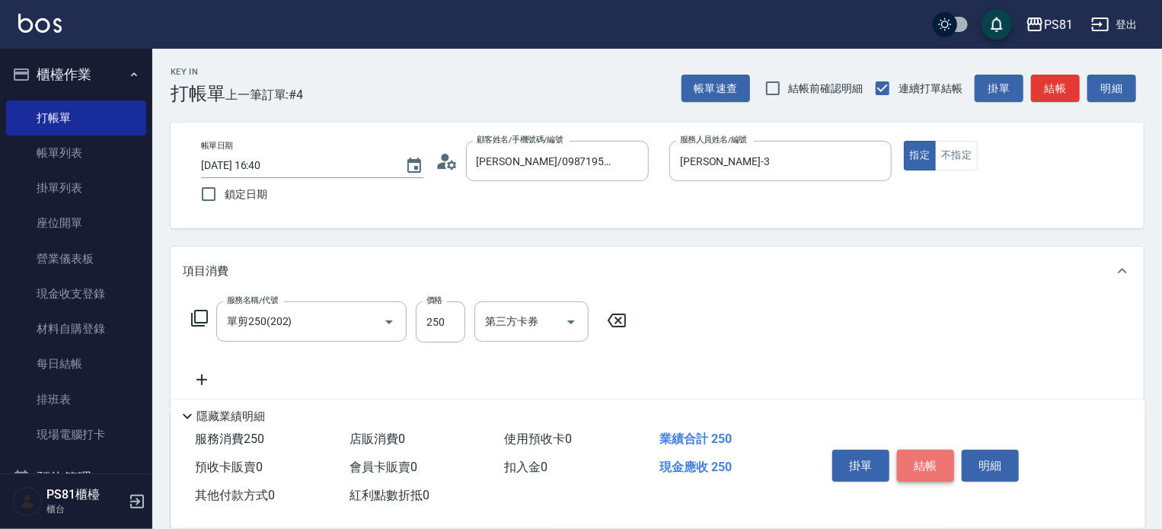
click at [935, 454] on button "結帳" at bounding box center [925, 466] width 57 height 32
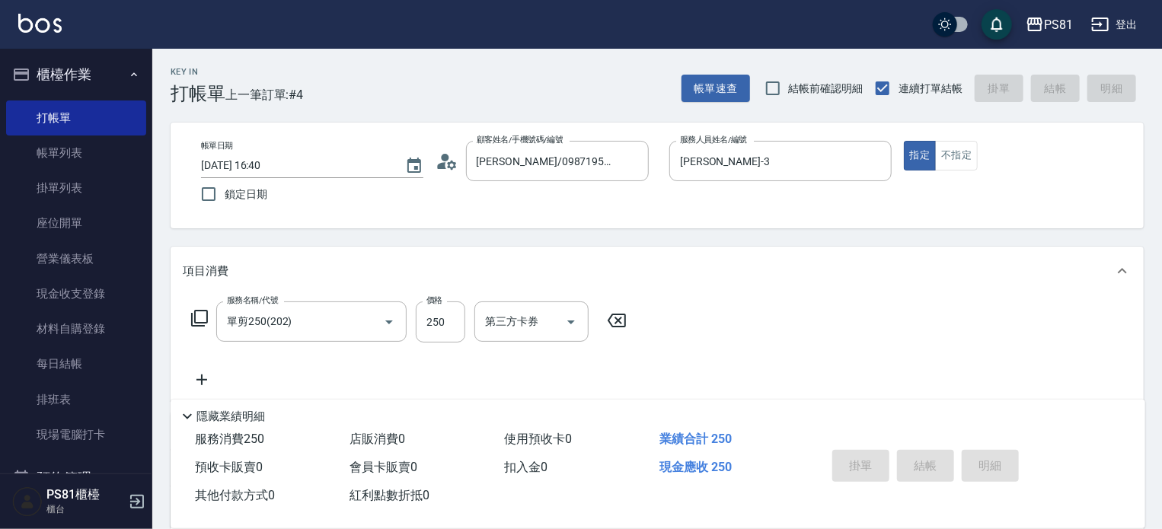
type input "[DATE] 16:52"
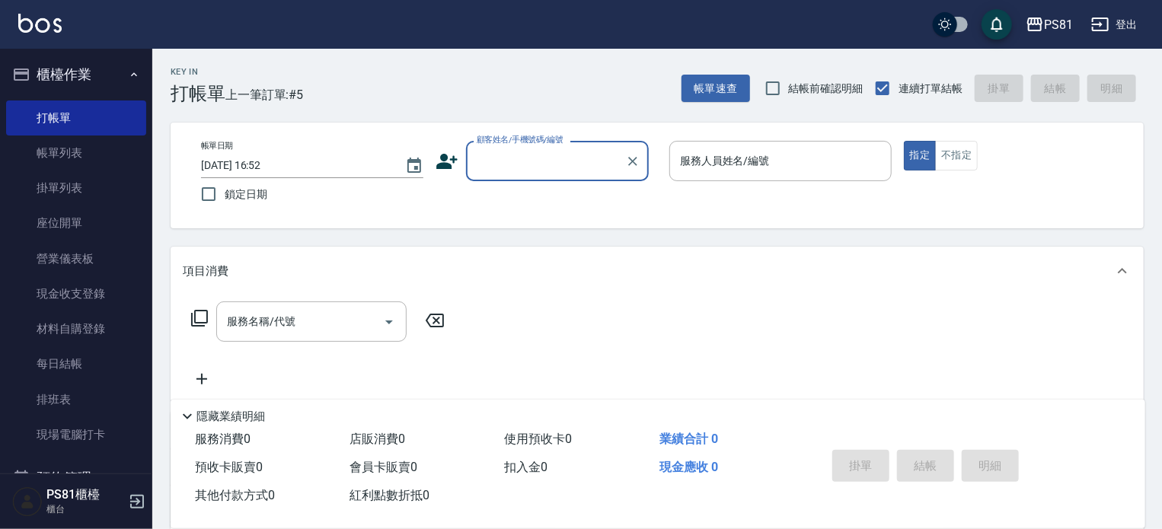
click at [542, 337] on div "服務名稱/代號 服務名稱/代號" at bounding box center [657, 347] width 973 height 105
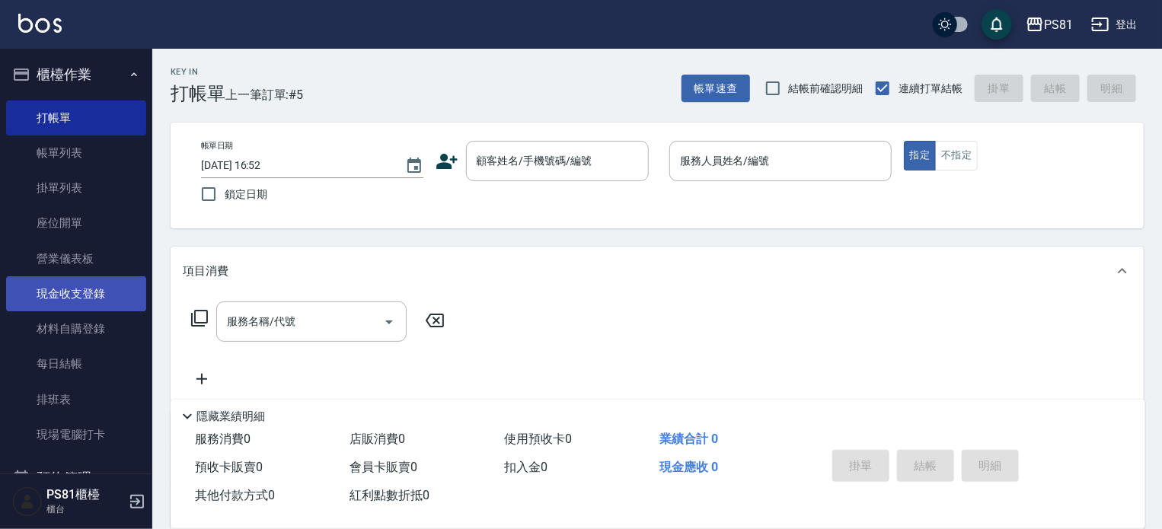
click at [106, 286] on link "現金收支登錄" at bounding box center [76, 293] width 140 height 35
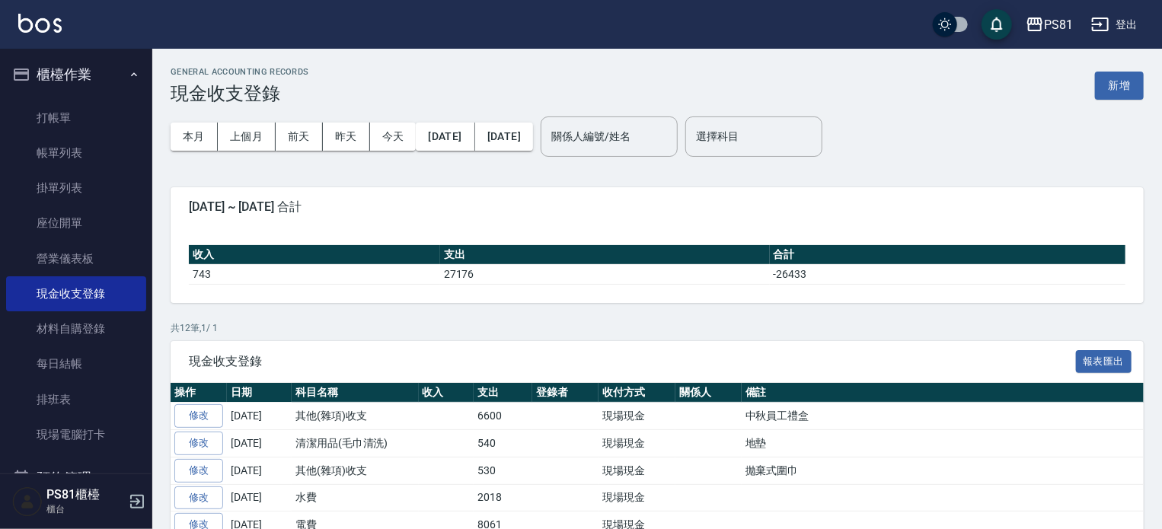
click at [1117, 71] on div "GENERAL ACCOUNTING RECORDS 現金收支登錄 新增" at bounding box center [657, 85] width 973 height 37
click at [1122, 78] on button "新增" at bounding box center [1119, 86] width 49 height 28
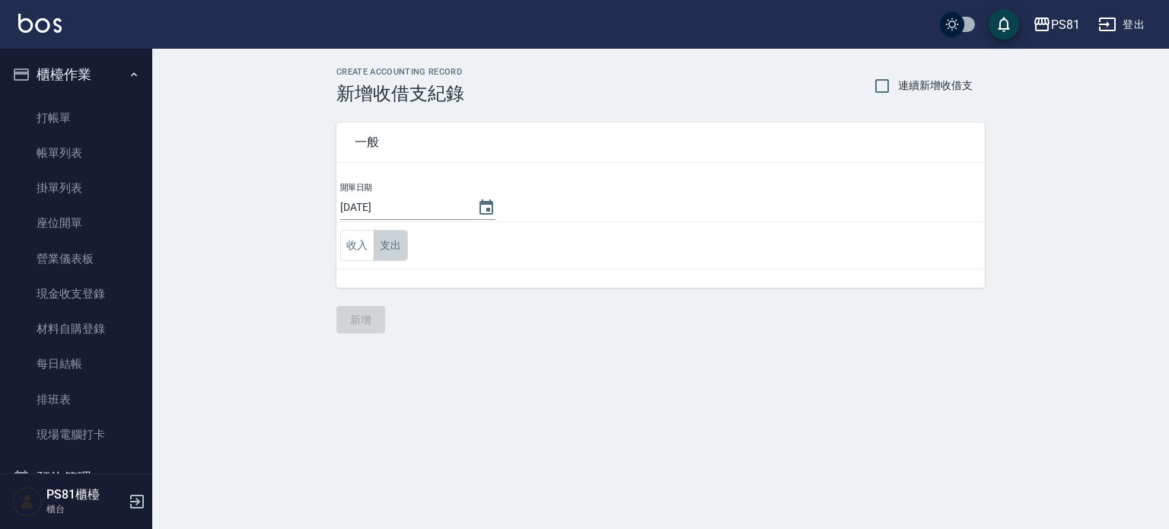
drag, startPoint x: 385, startPoint y: 252, endPoint x: 399, endPoint y: 266, distance: 20.5
click at [384, 252] on button "支出" at bounding box center [391, 245] width 34 height 31
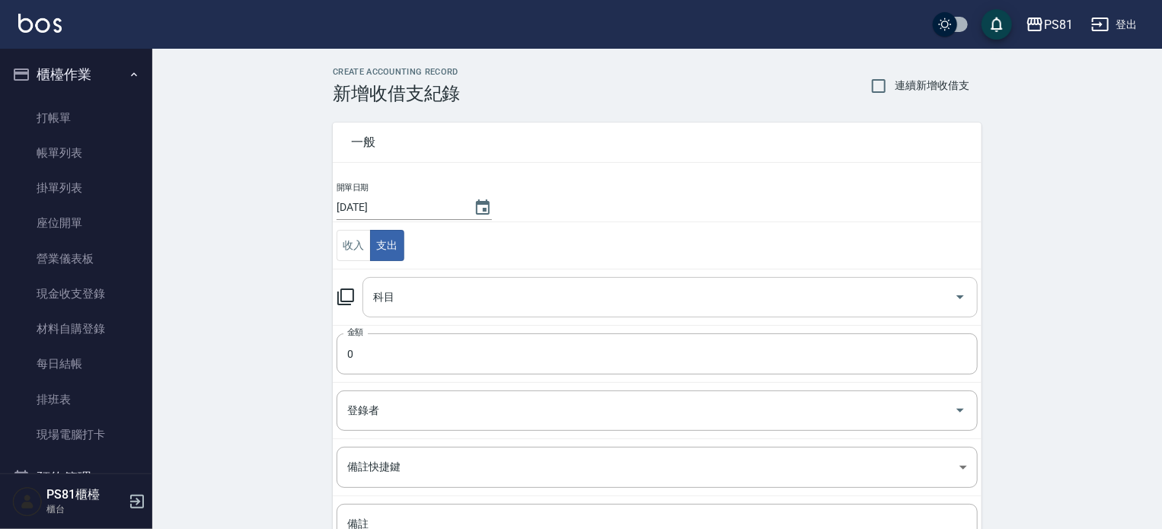
scroll to position [76, 0]
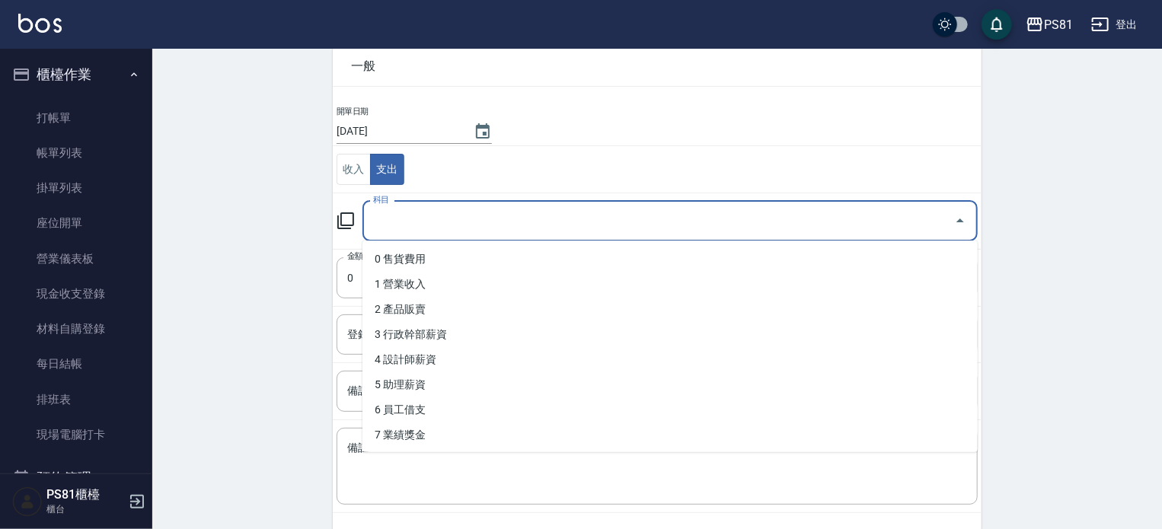
click at [478, 219] on input "科目" at bounding box center [658, 221] width 579 height 27
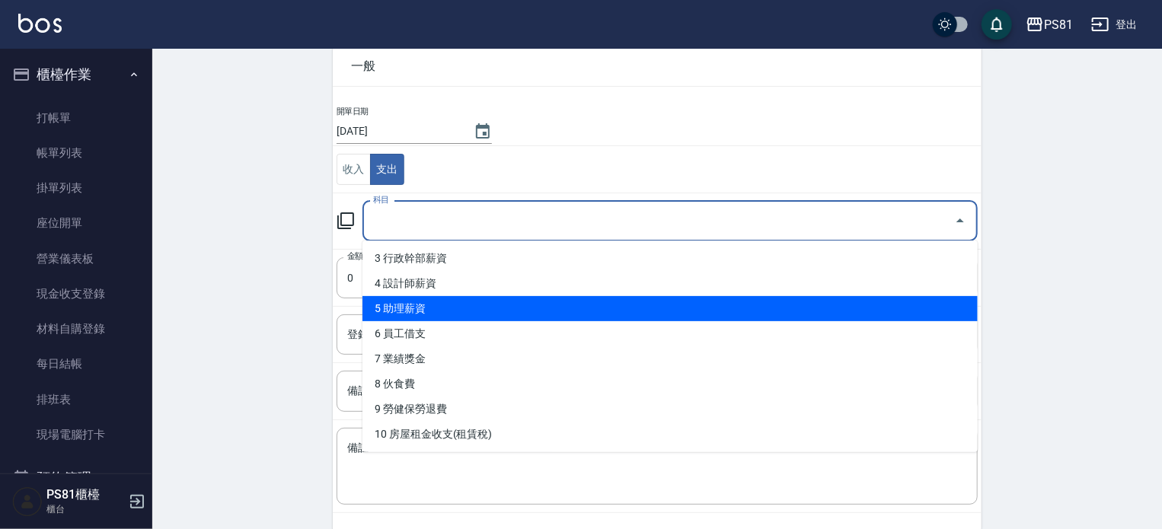
click at [239, 270] on div "CREATE ACCOUNTING RECORD 新增收借支紀錄 連續新增收借支 一般 開單日期 [DATE] 收入 支出 科目 科目 金額 0 金額 登錄者…" at bounding box center [657, 285] width 1010 height 624
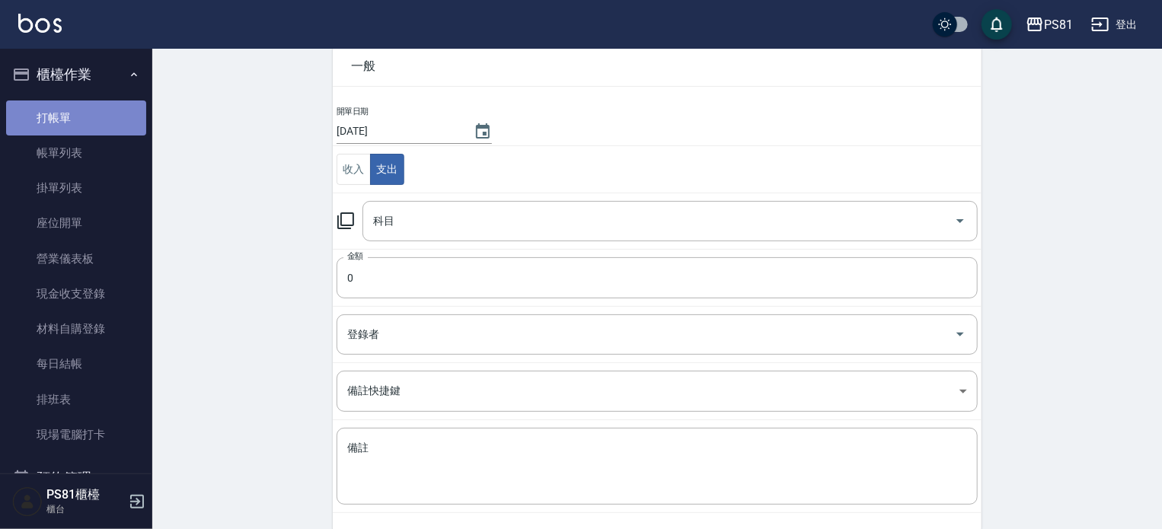
click at [86, 111] on link "打帳單" at bounding box center [76, 118] width 140 height 35
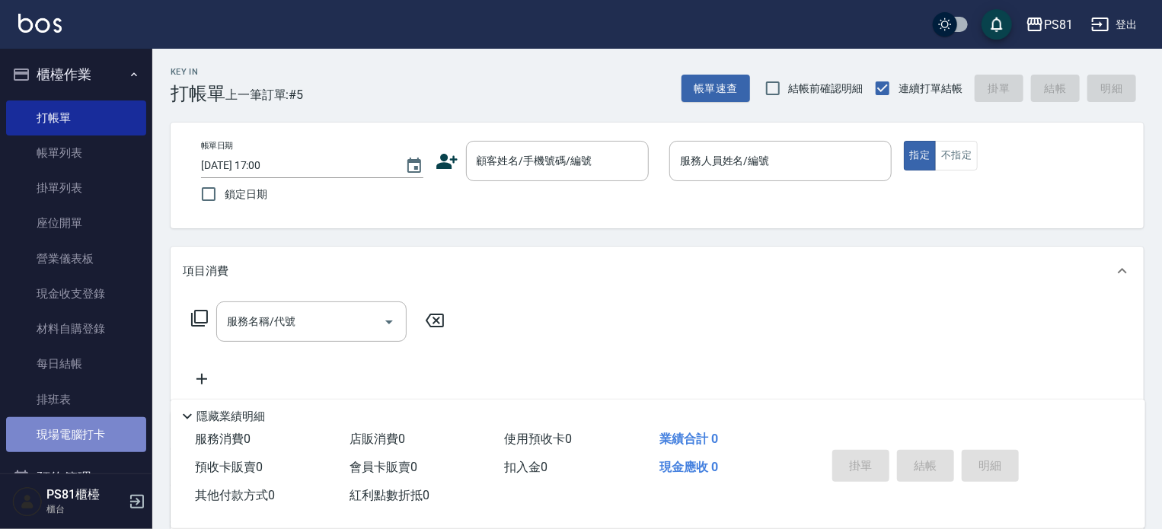
click at [85, 441] on link "現場電腦打卡" at bounding box center [76, 434] width 140 height 35
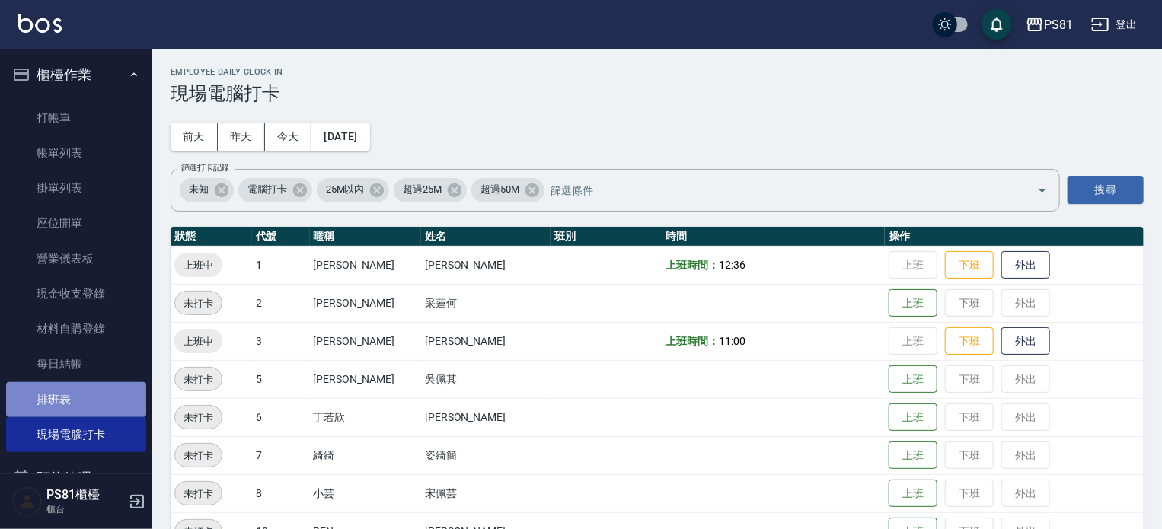
click at [107, 390] on link "排班表" at bounding box center [76, 399] width 140 height 35
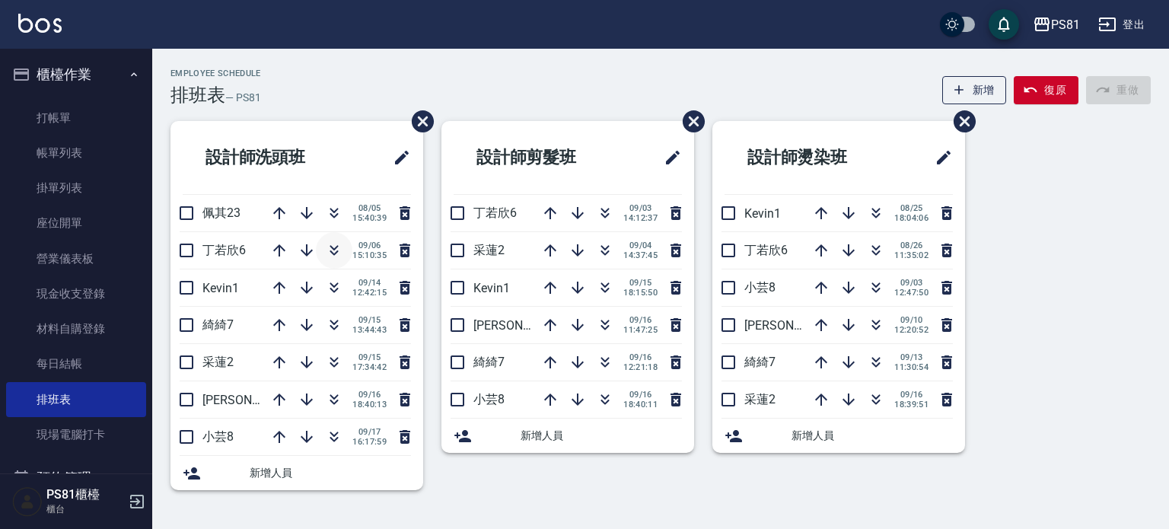
click at [332, 251] on icon "button" at bounding box center [334, 250] width 18 height 18
